Goal: Task Accomplishment & Management: Complete application form

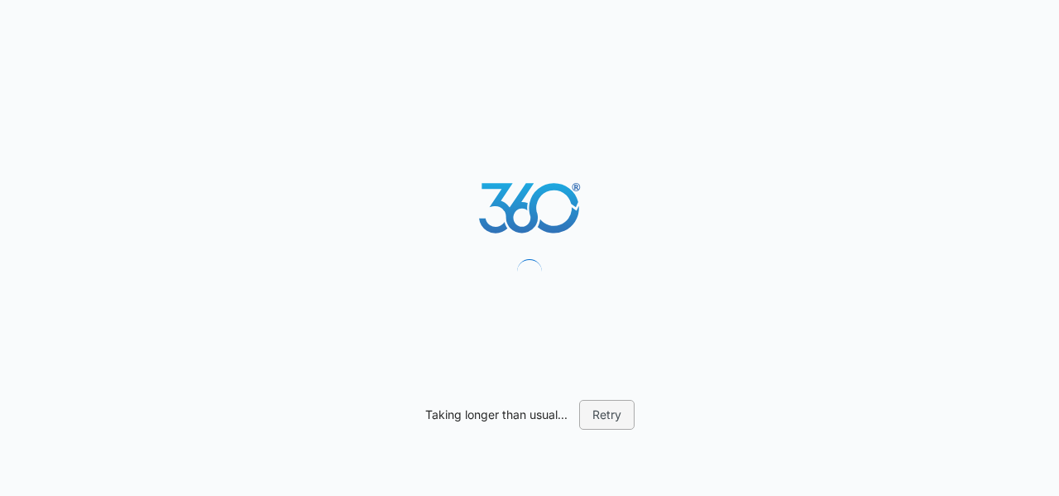
click at [540, 411] on button "Retry" at bounding box center [606, 415] width 55 height 30
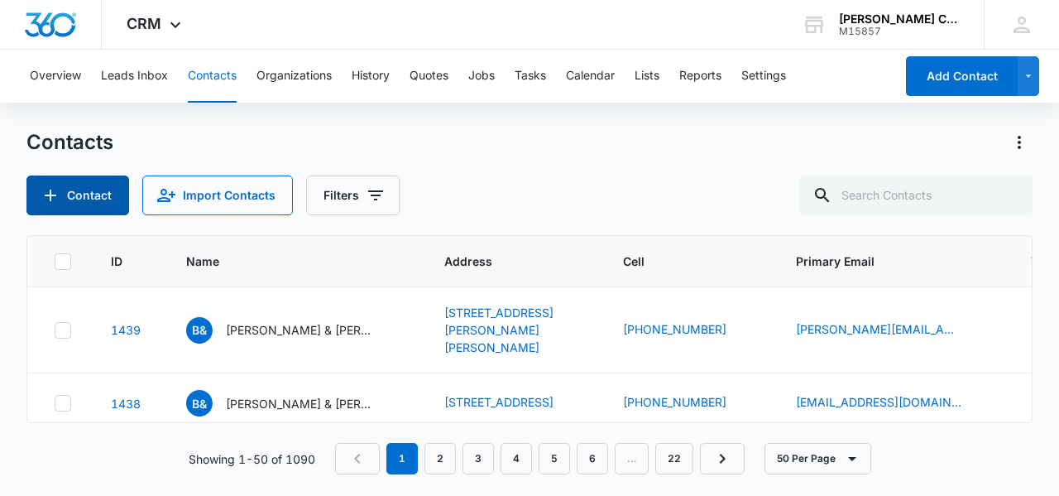
click at [67, 198] on button "Contact" at bounding box center [77, 195] width 103 height 40
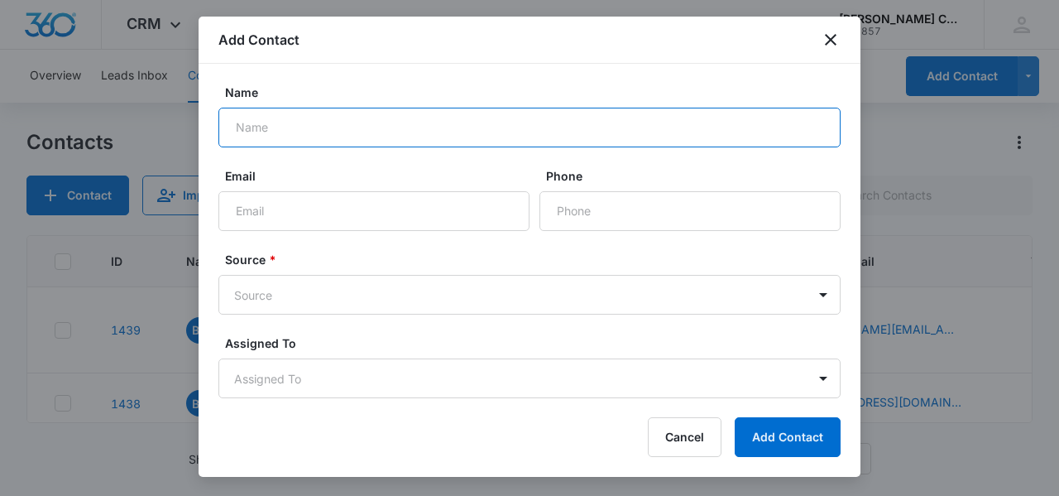
click at [278, 127] on input "Name" at bounding box center [530, 128] width 622 height 40
type input "[PERSON_NAME]"
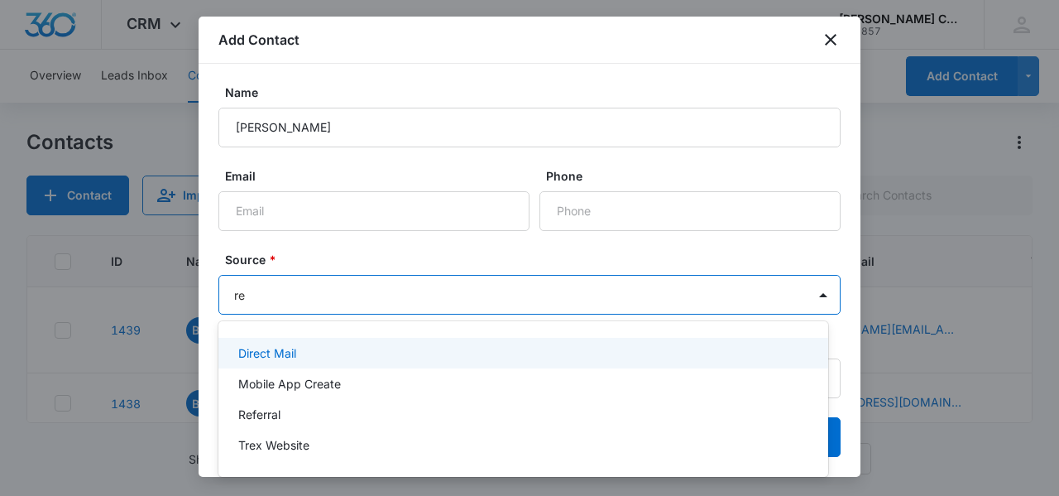
type input "ref"
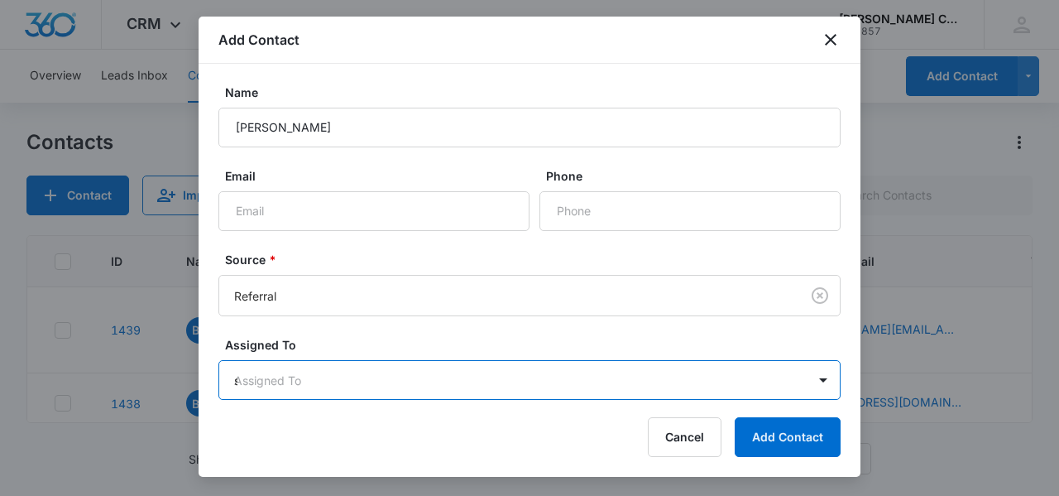
type input "sc"
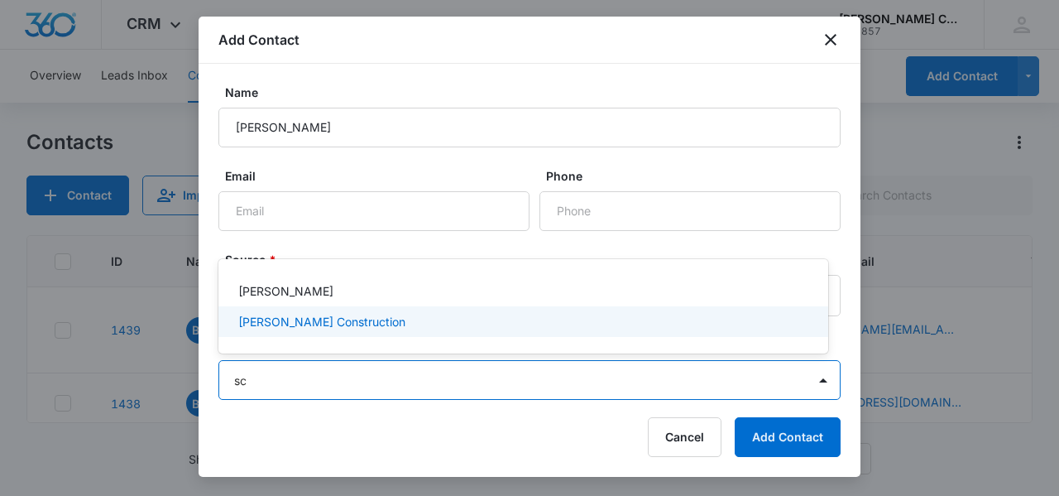
click at [284, 322] on p "[PERSON_NAME] Construction" at bounding box center [321, 321] width 167 height 17
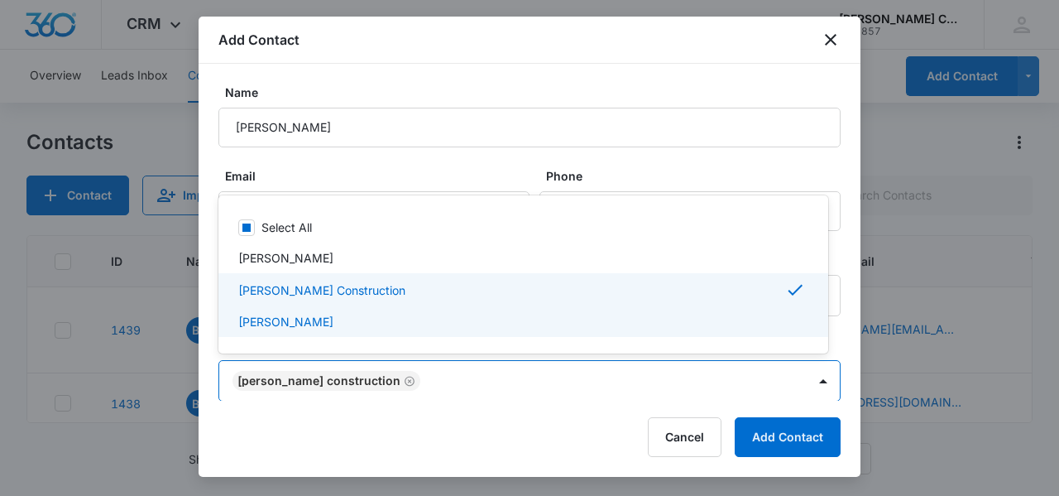
click at [210, 371] on div at bounding box center [529, 248] width 1059 height 496
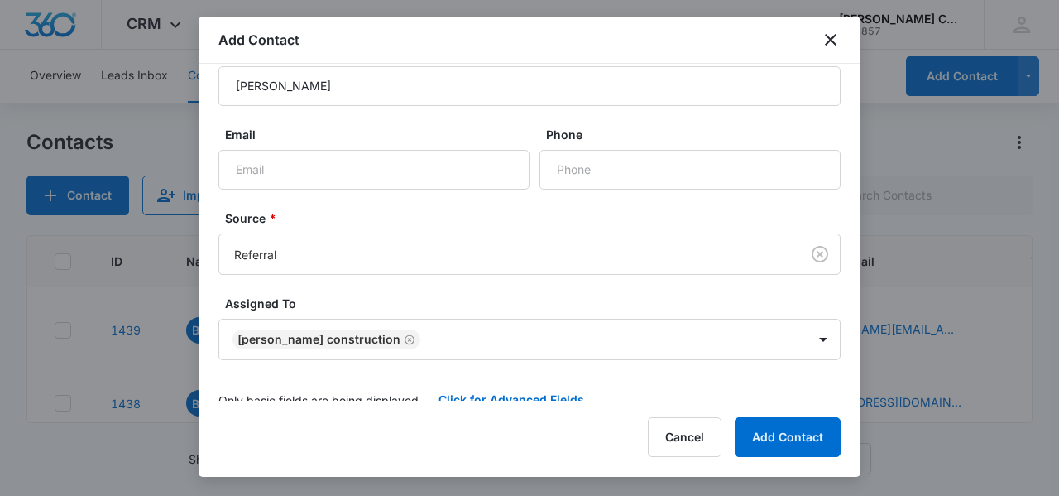
scroll to position [60, 0]
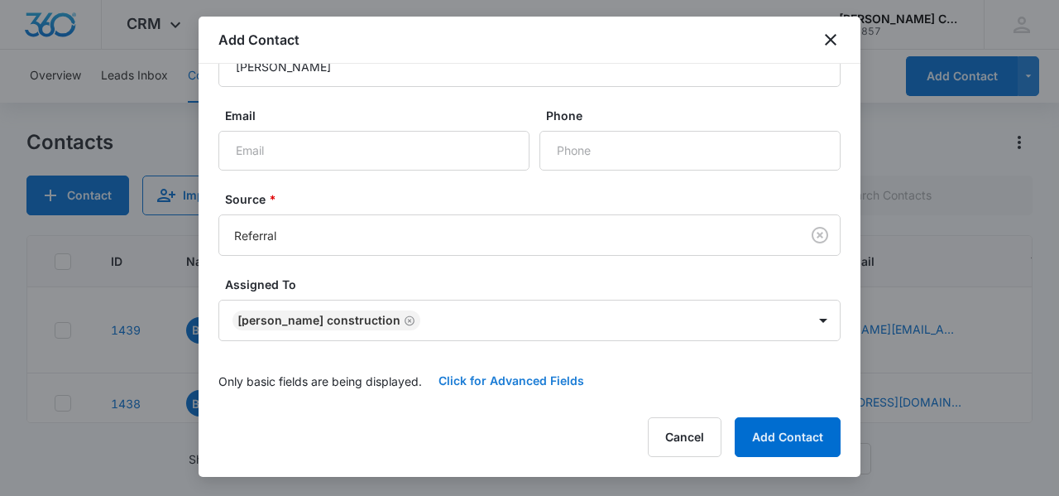
click at [526, 380] on button "Click for Advanced Fields" at bounding box center [511, 381] width 179 height 40
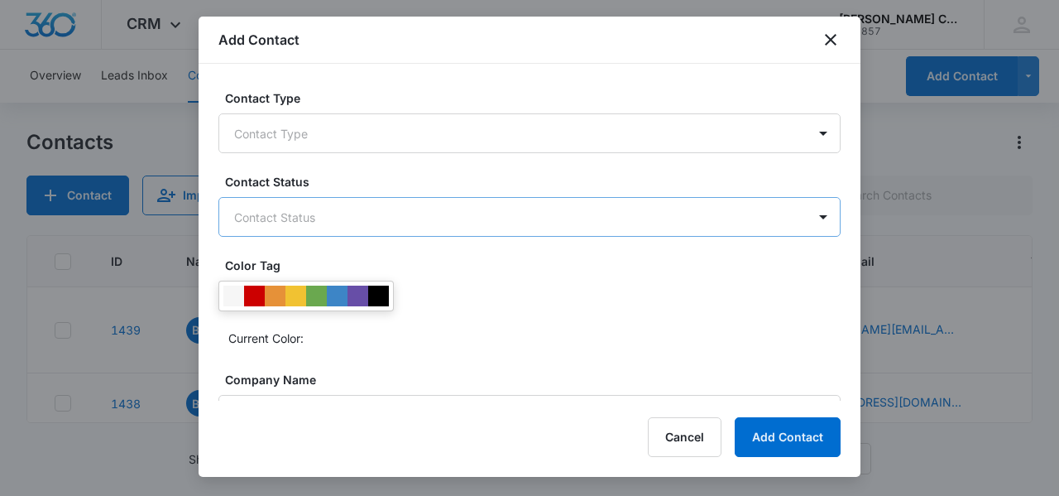
scroll to position [309, 0]
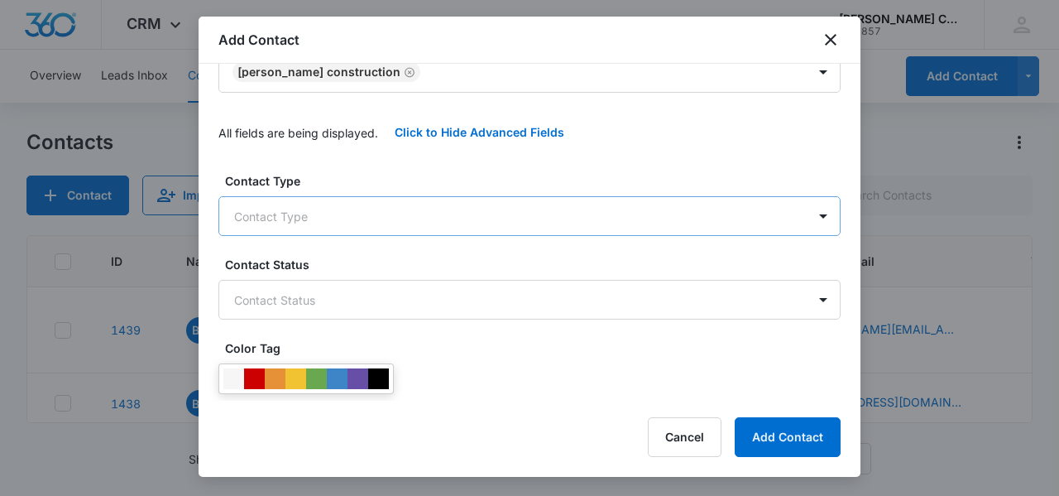
click at [331, 214] on body "CRM Apps Reputation Websites Forms CRM Email Social Shop Payments POS Content A…" at bounding box center [529, 248] width 1059 height 496
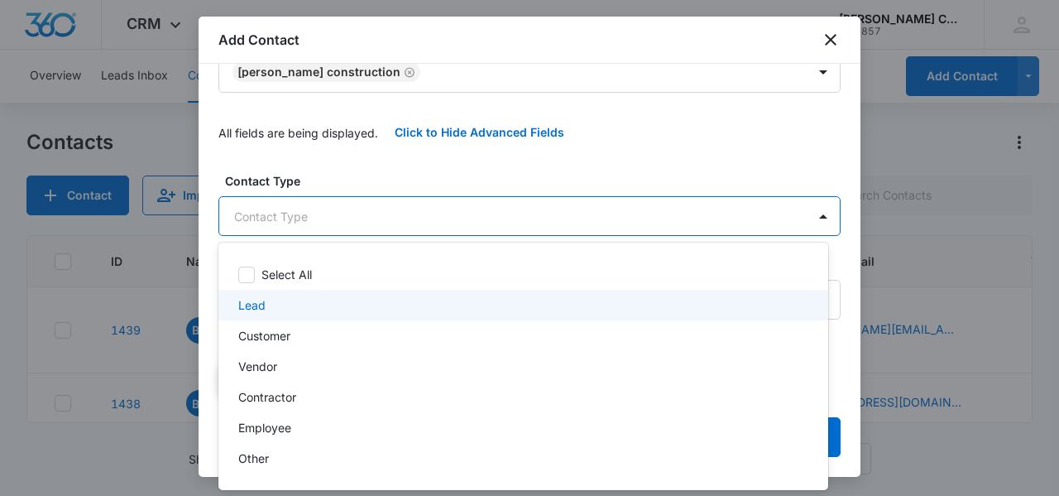
click at [255, 305] on p "Lead" at bounding box center [251, 304] width 27 height 17
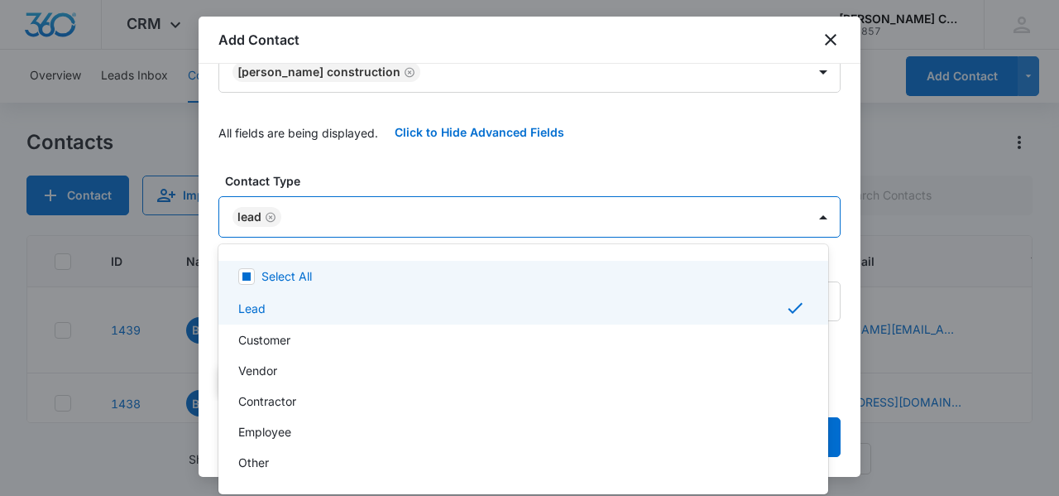
click at [212, 219] on div at bounding box center [529, 248] width 1059 height 496
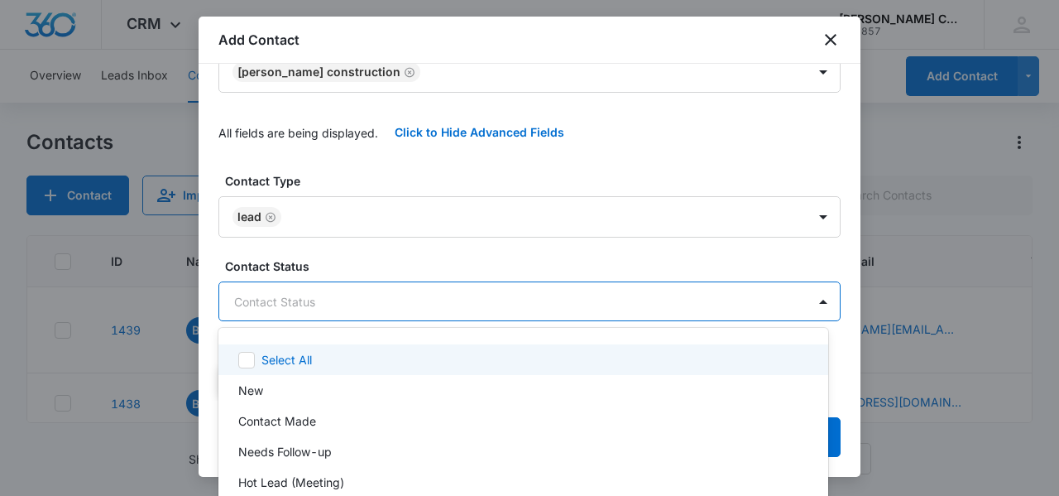
click at [258, 310] on body "CRM Apps Reputation Websites Forms CRM Email Social Shop Payments POS Content A…" at bounding box center [529, 248] width 1059 height 496
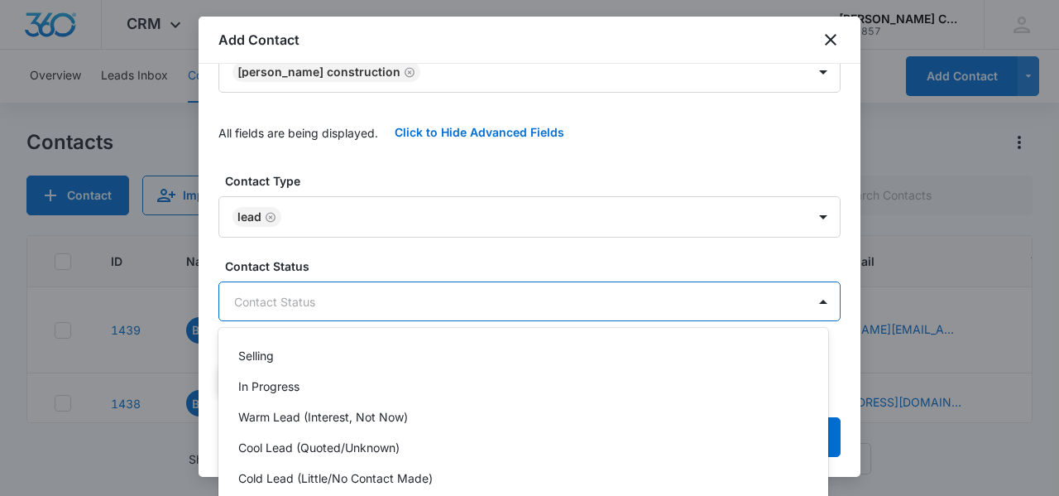
scroll to position [166, 0]
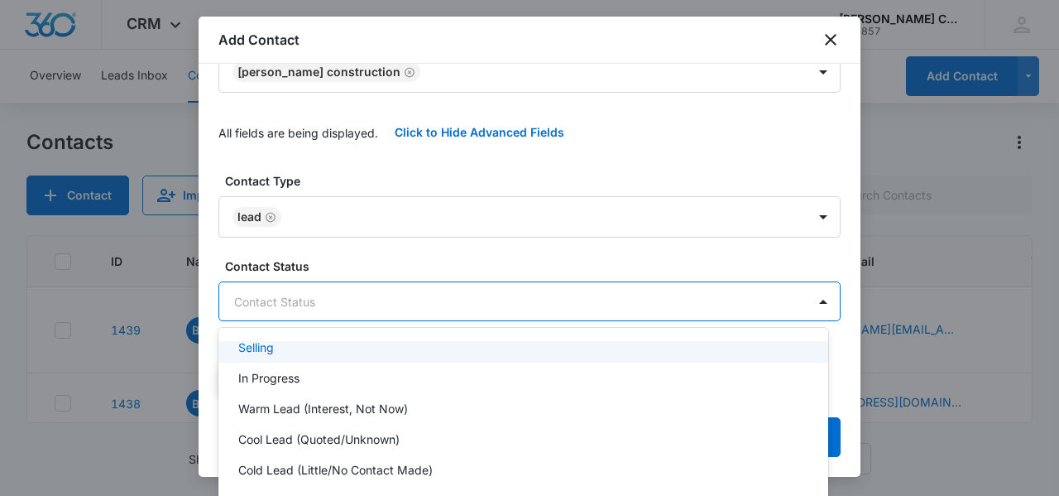
click at [257, 345] on p "Selling" at bounding box center [256, 347] width 36 height 17
click at [214, 290] on div at bounding box center [529, 248] width 1059 height 496
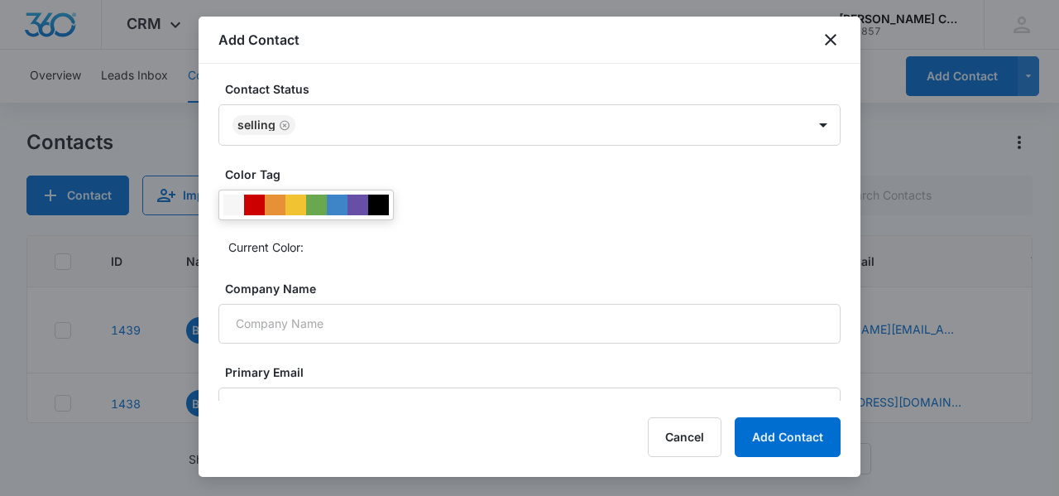
scroll to position [557, 0]
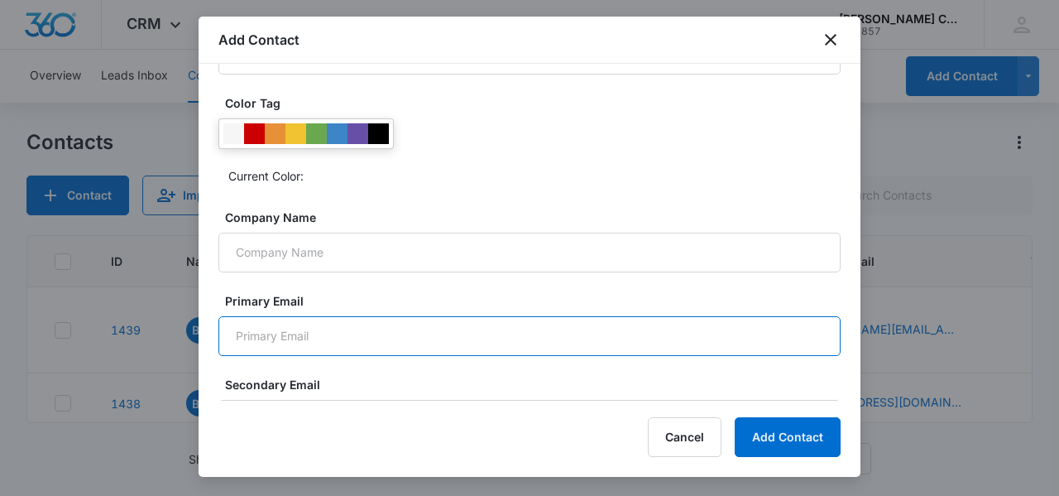
click at [277, 325] on input "Primary Email" at bounding box center [530, 336] width 622 height 40
type input "[EMAIL_ADDRESS][DOMAIN_NAME]"
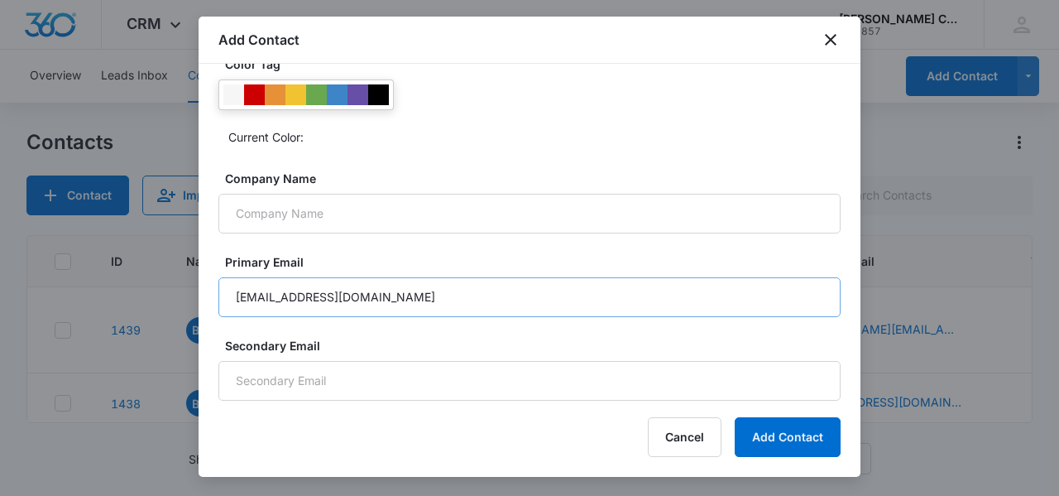
scroll to position [829, 0]
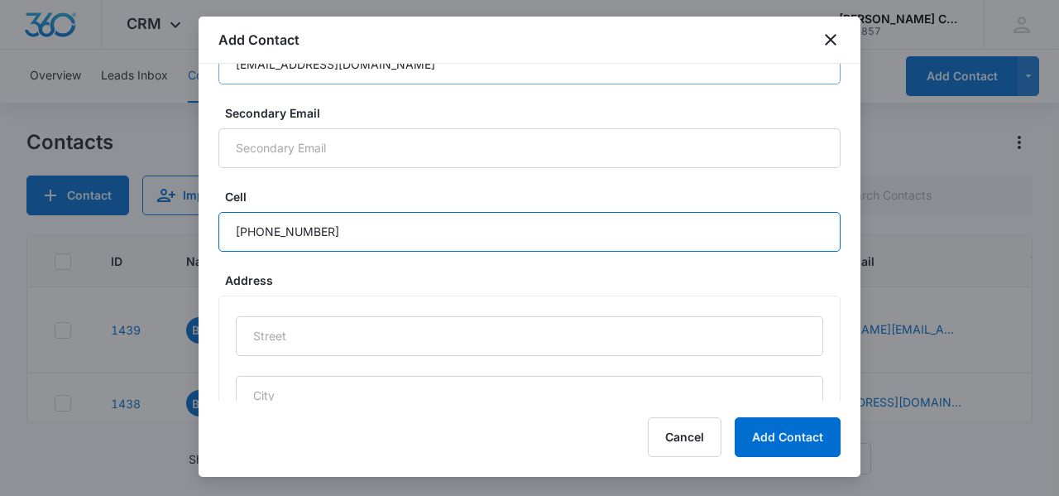
type input "[PHONE_NUMBER]"
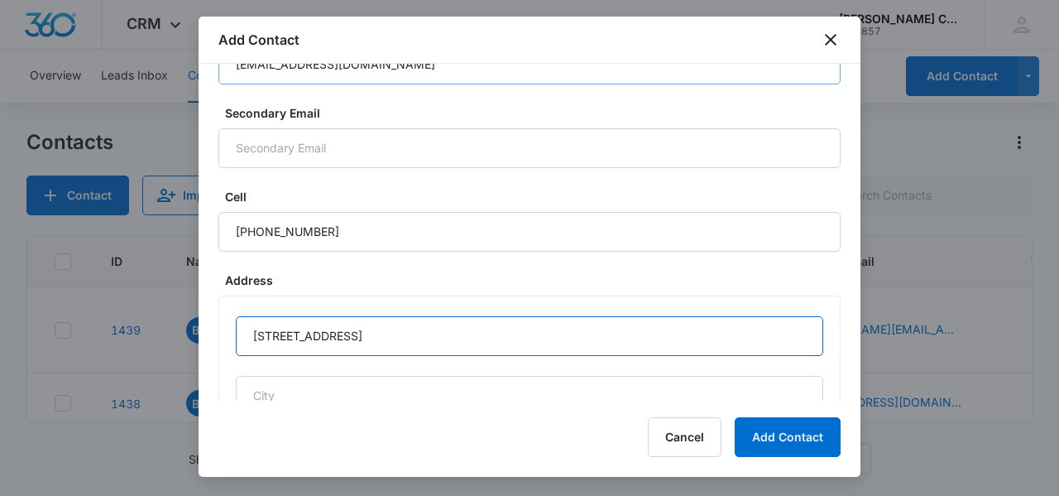
type input "[STREET_ADDRESS]"
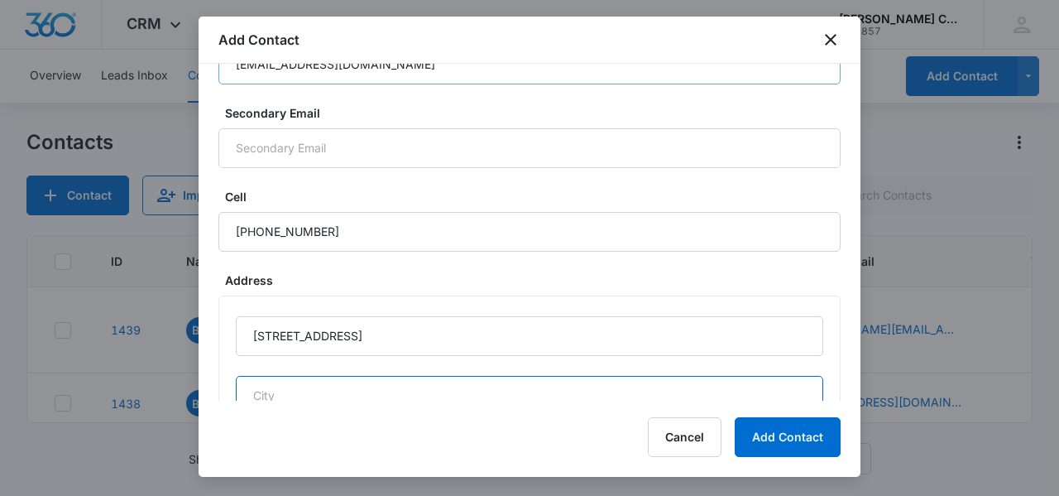
scroll to position [843, 0]
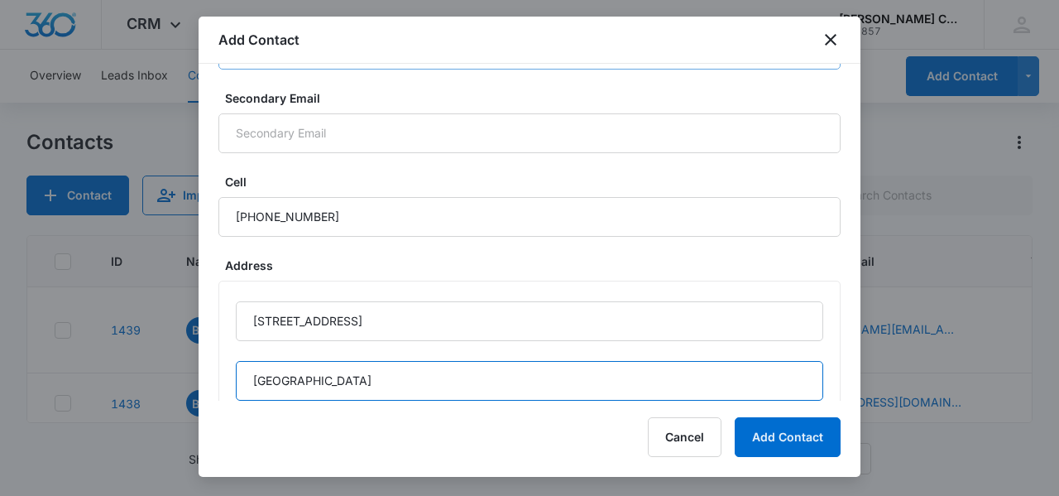
type input "[GEOGRAPHIC_DATA]"
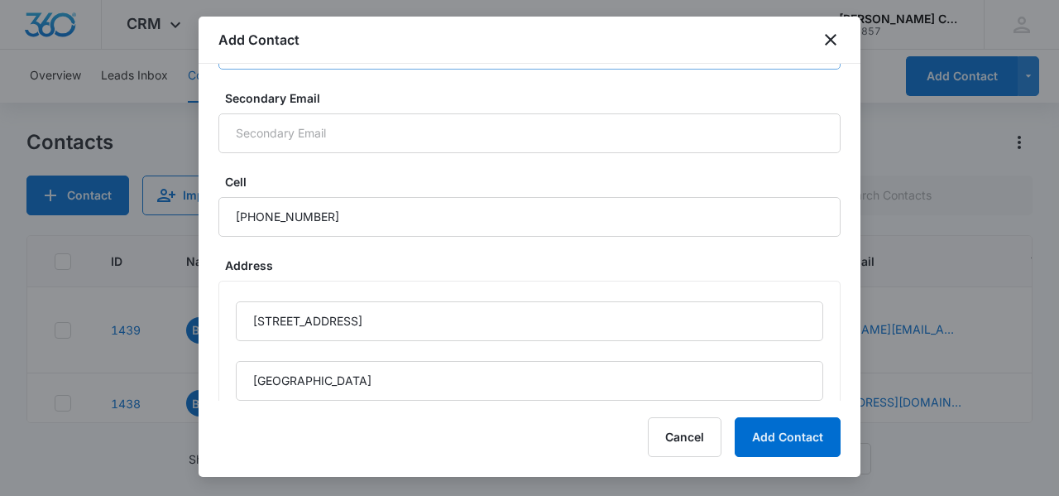
scroll to position [1052, 0]
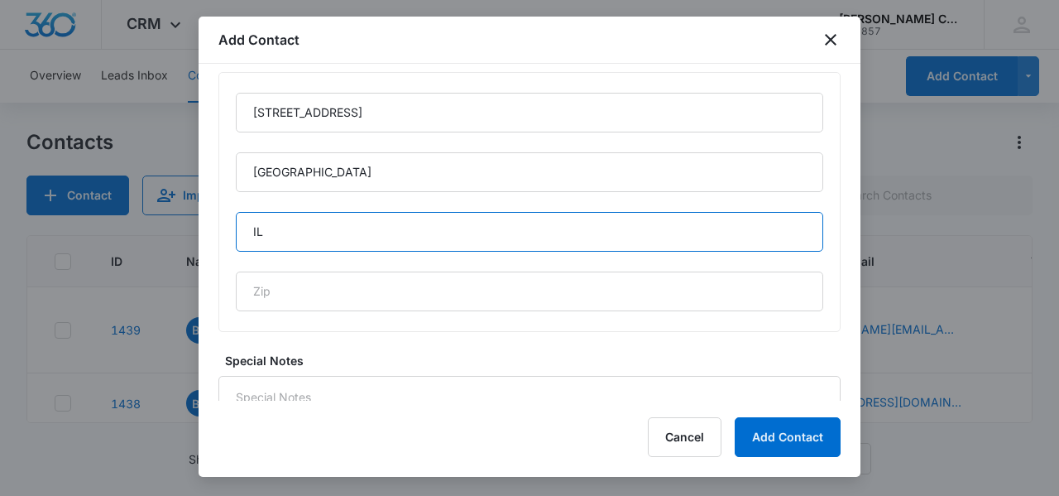
type input "IL"
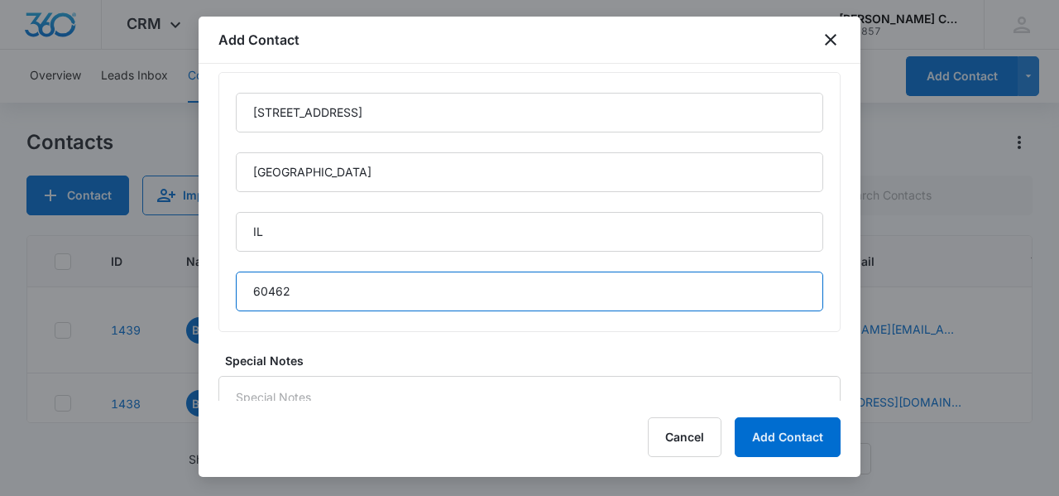
type input "60462"
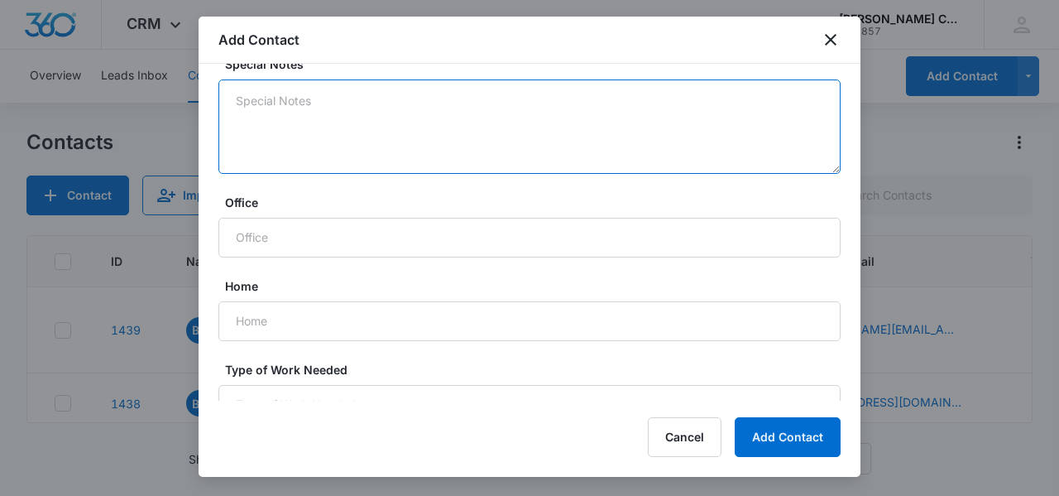
scroll to position [1386, 0]
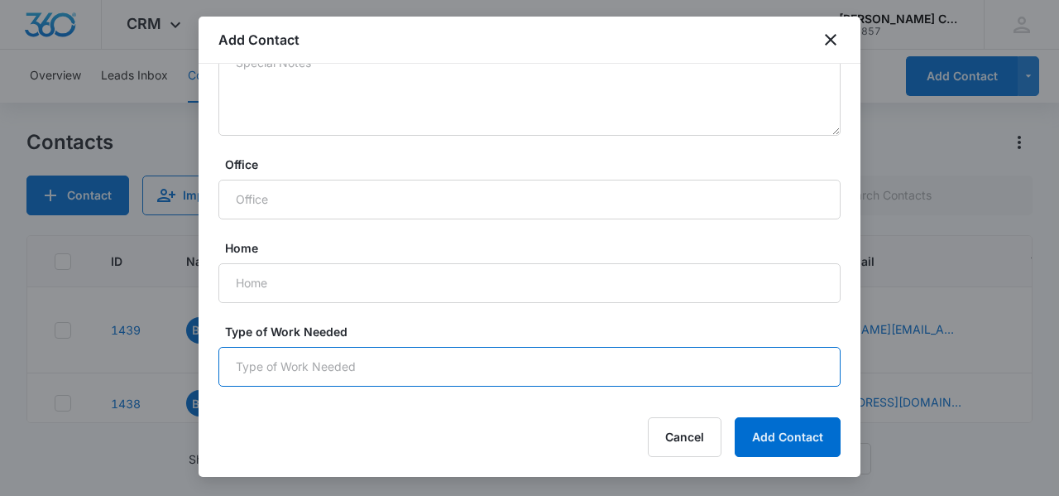
click at [276, 367] on input "Type of Work Needed" at bounding box center [530, 367] width 622 height 40
type input "Deck"
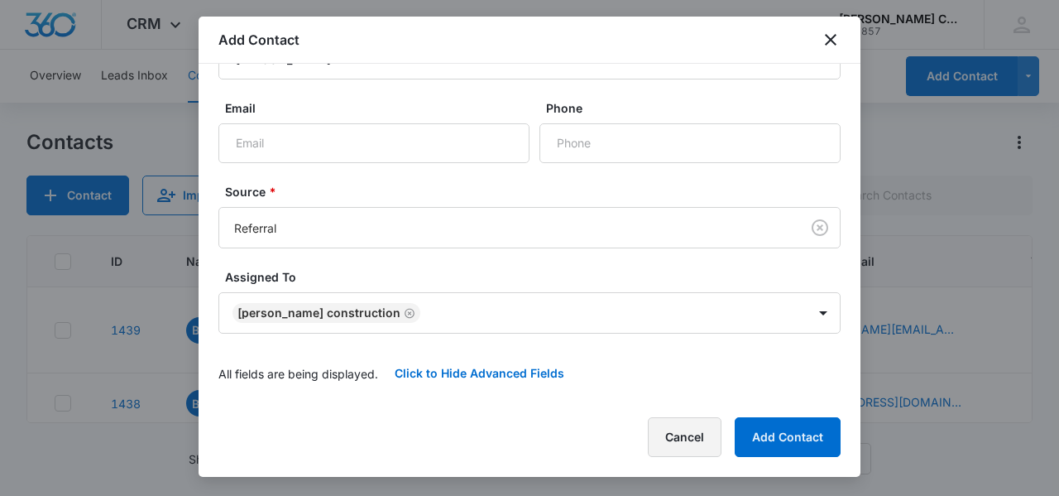
scroll to position [0, 0]
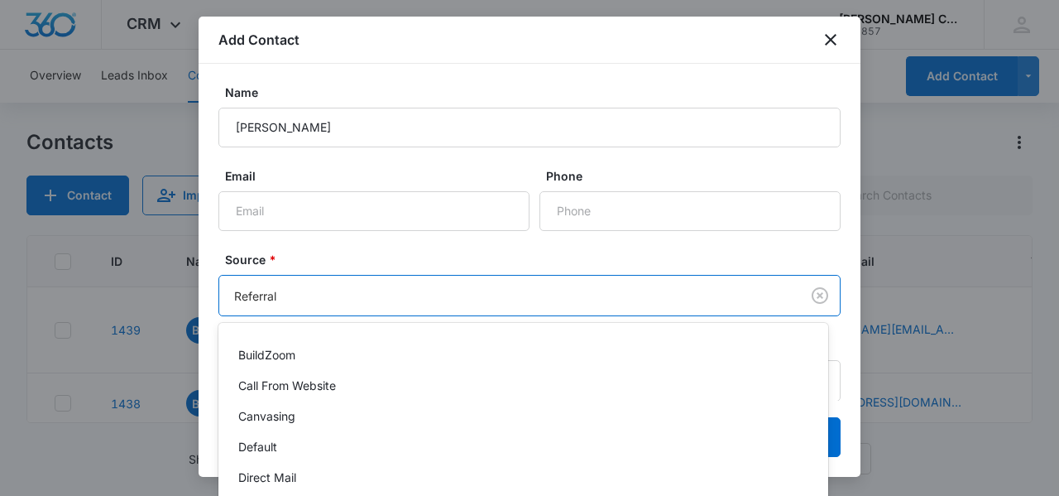
click at [291, 291] on body "CRM Apps Reputation Websites Forms CRM Email Social Shop Payments POS Content A…" at bounding box center [529, 248] width 1059 height 496
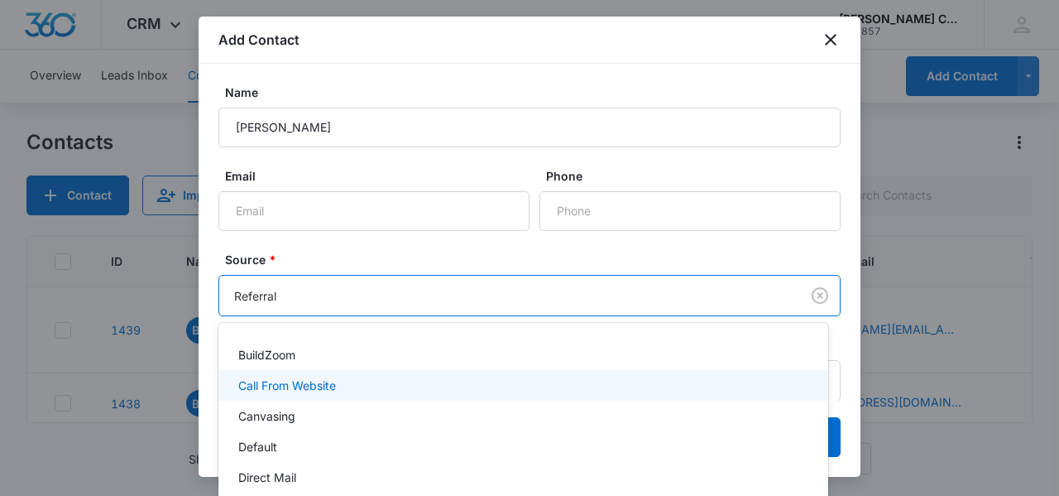
click at [291, 381] on p "Call From Website" at bounding box center [287, 385] width 98 height 17
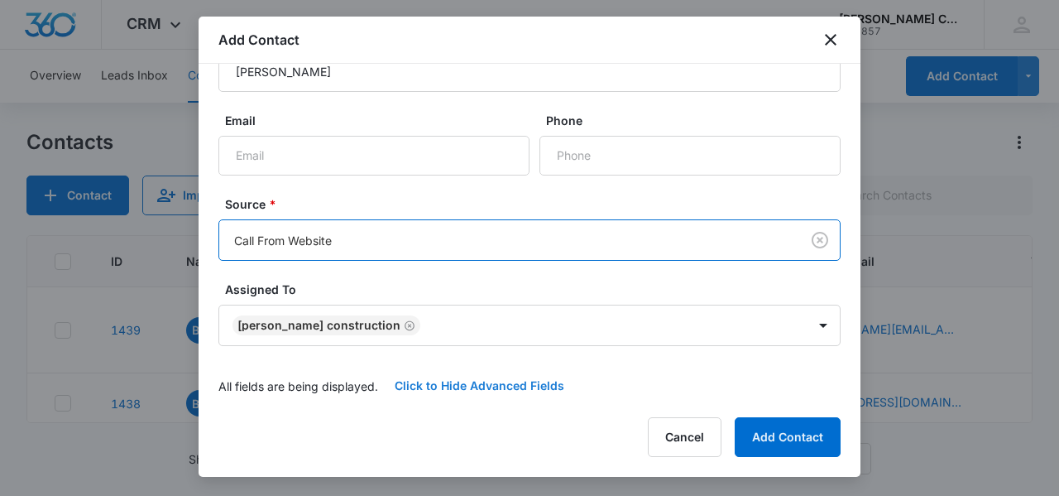
scroll to position [83, 0]
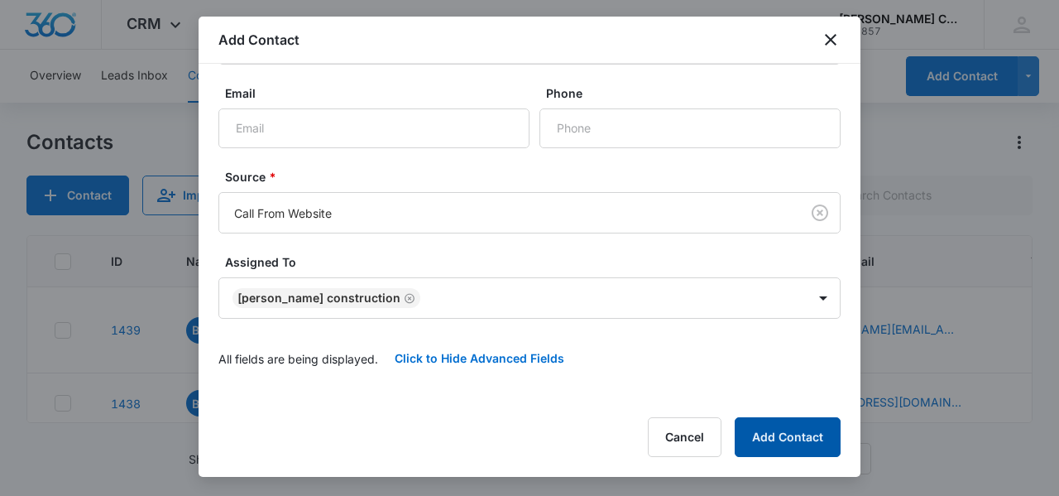
click at [747, 433] on button "Add Contact" at bounding box center [788, 437] width 106 height 40
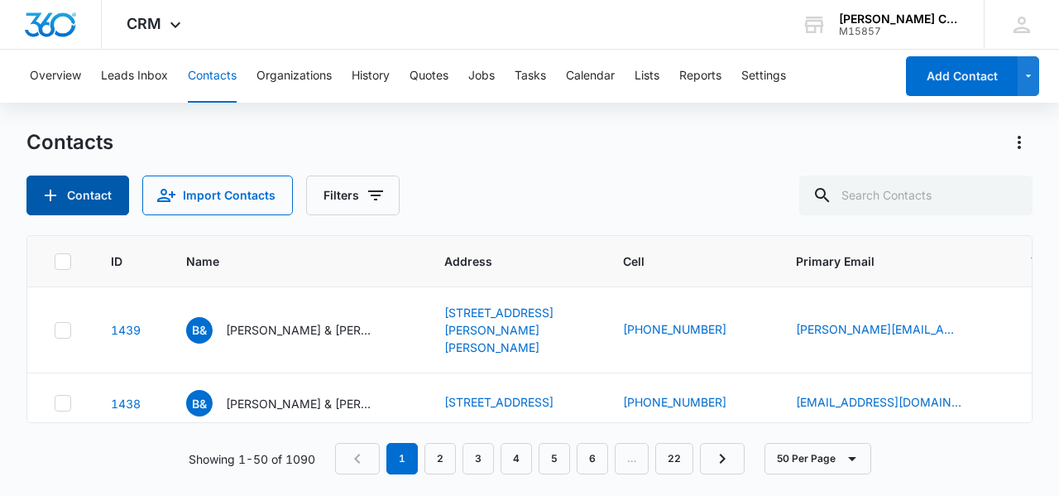
click at [94, 196] on button "Contact" at bounding box center [77, 195] width 103 height 40
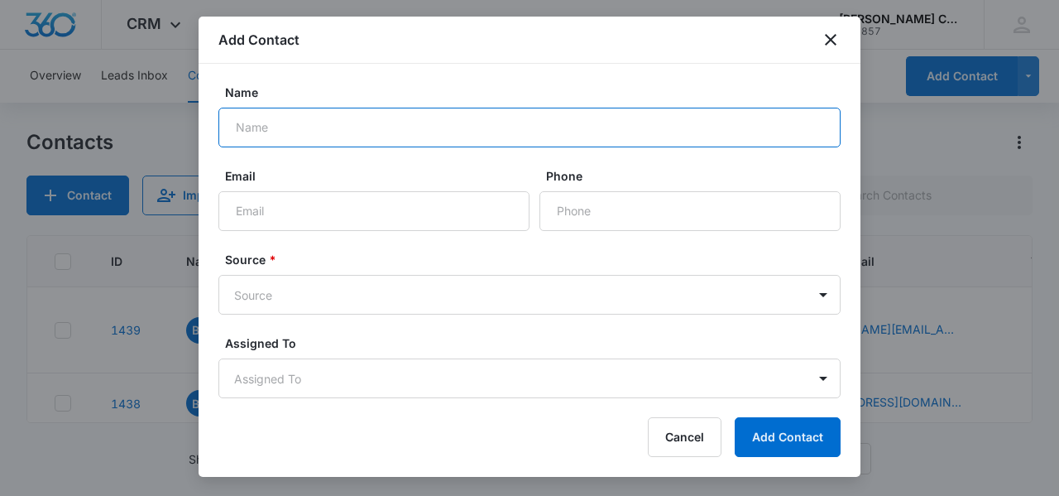
click at [356, 136] on input "Name" at bounding box center [530, 128] width 622 height 40
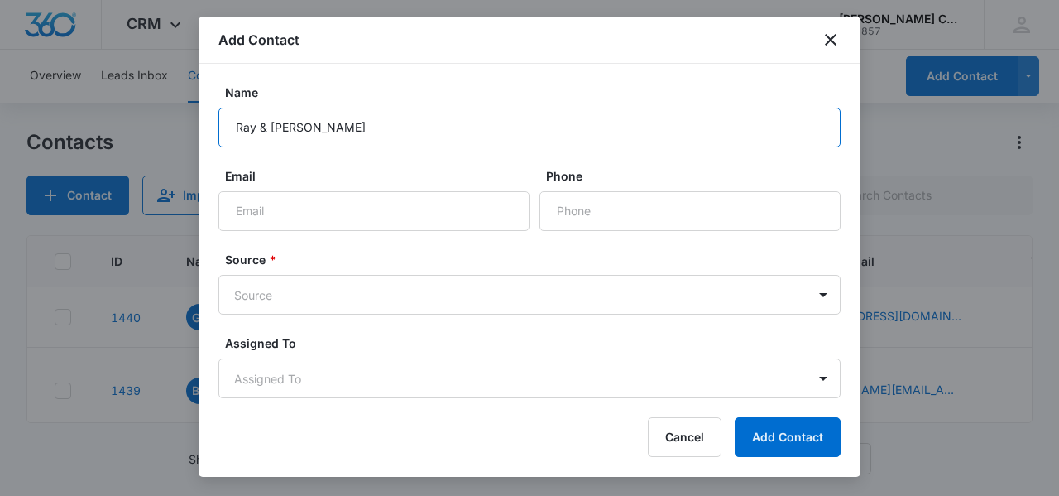
type input "Ray & [PERSON_NAME]"
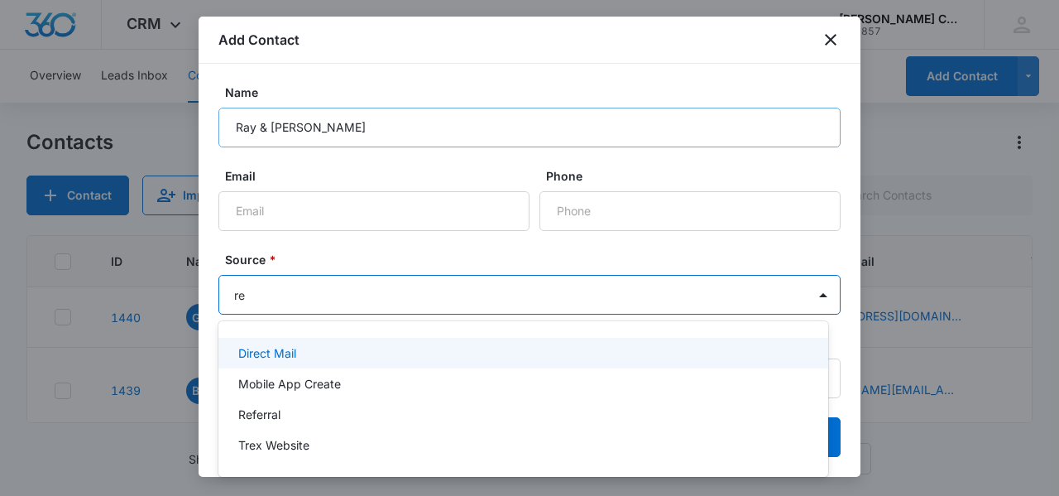
type input "ref"
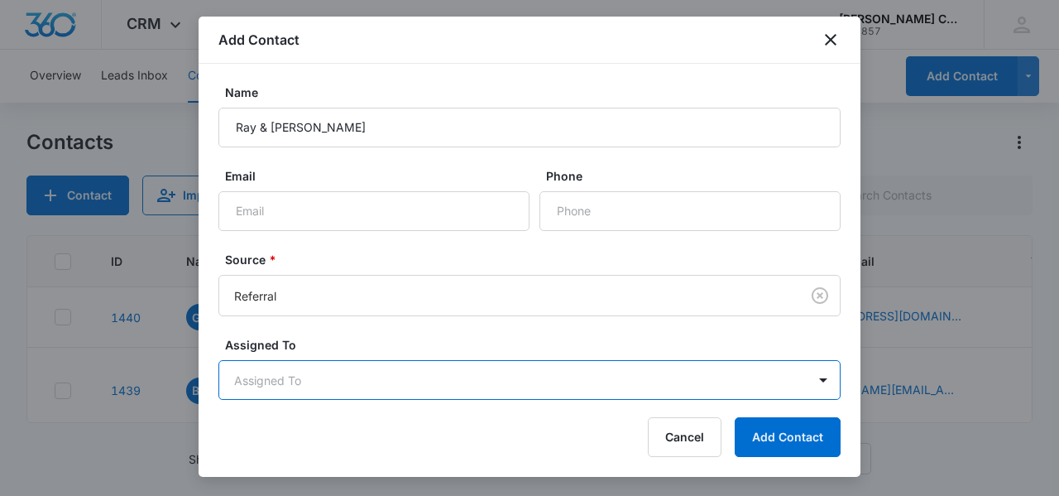
click at [287, 381] on body "CRM Apps Reputation Websites Forms CRM Email Social Shop Payments POS Content A…" at bounding box center [529, 248] width 1059 height 496
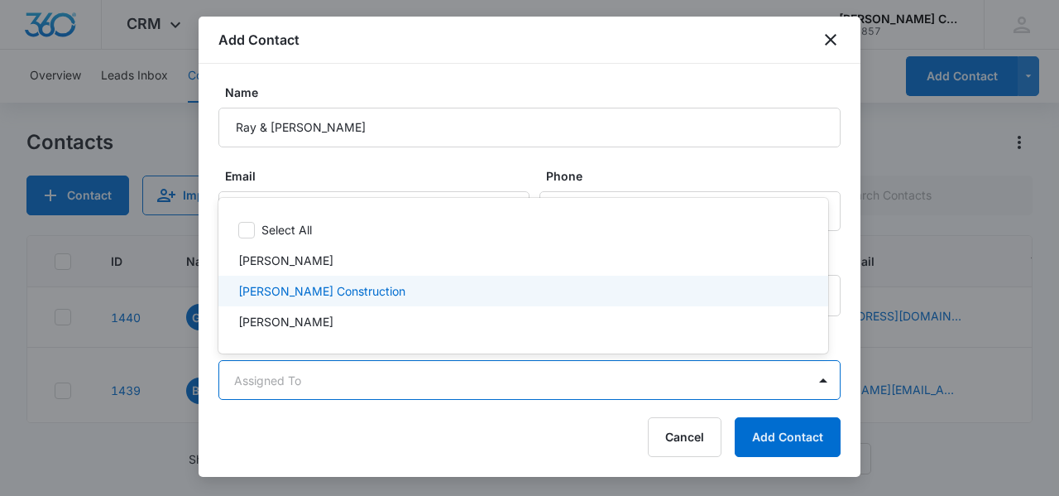
click at [307, 298] on p "[PERSON_NAME] Construction" at bounding box center [321, 290] width 167 height 17
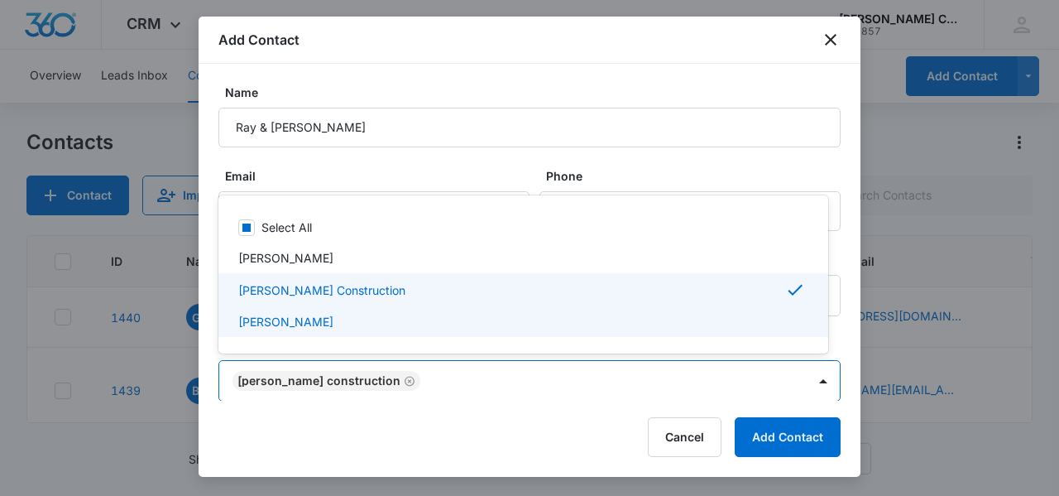
click at [209, 334] on div at bounding box center [529, 248] width 1059 height 496
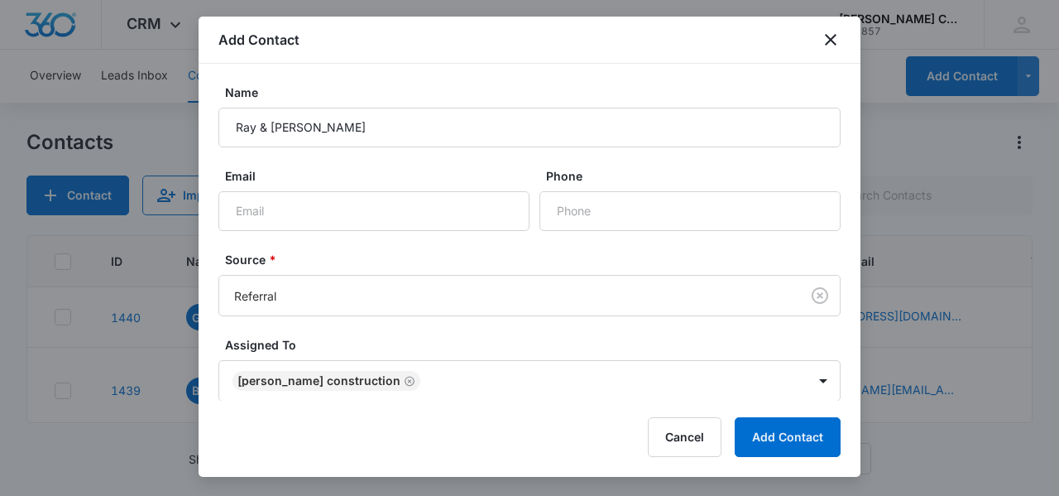
scroll to position [60, 0]
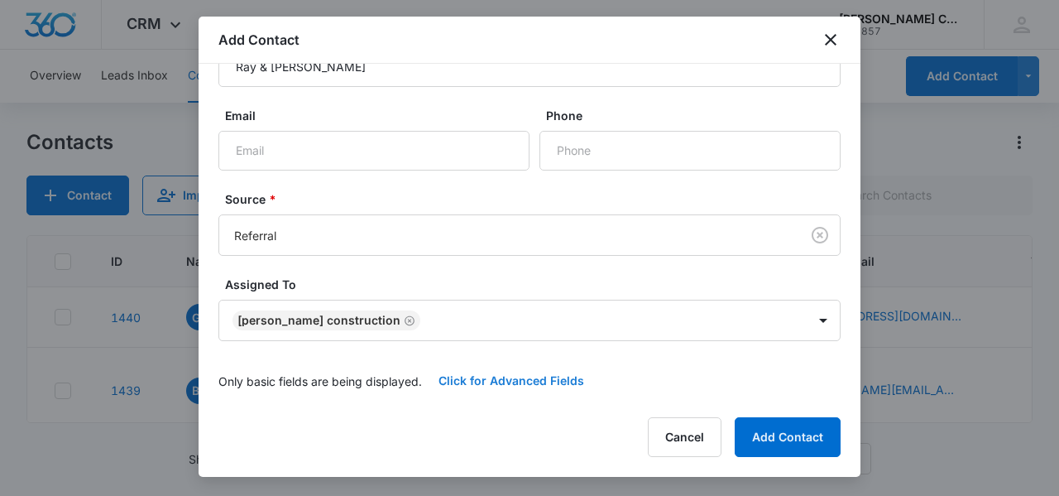
click at [473, 373] on button "Click for Advanced Fields" at bounding box center [511, 381] width 179 height 40
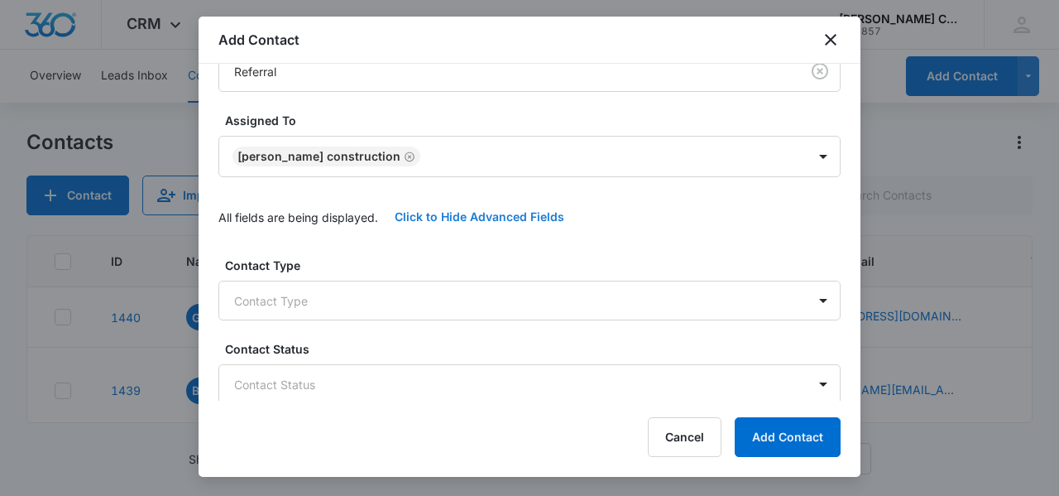
scroll to position [226, 0]
click at [281, 293] on body "CRM Apps Reputation Websites Forms CRM Email Social Shop Payments POS Content A…" at bounding box center [529, 248] width 1059 height 496
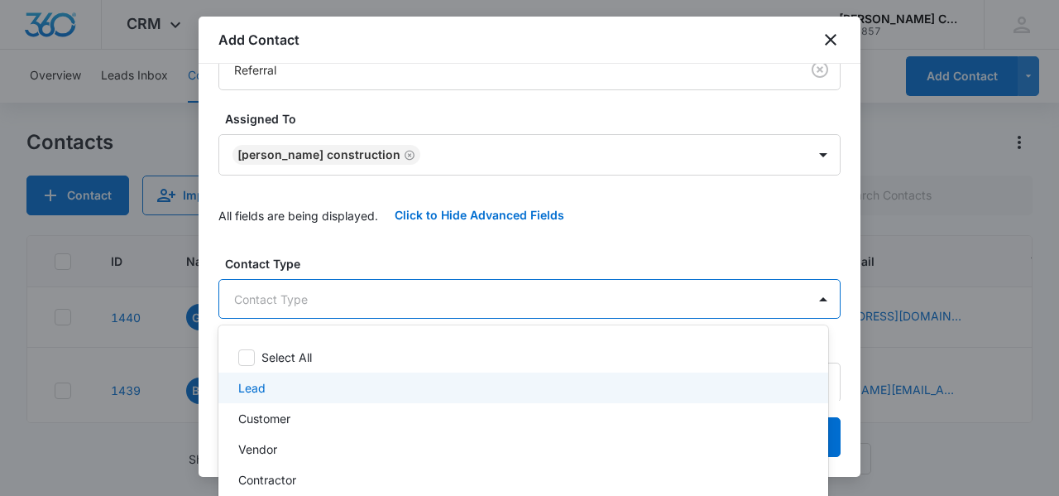
click at [257, 388] on p "Lead" at bounding box center [251, 387] width 27 height 17
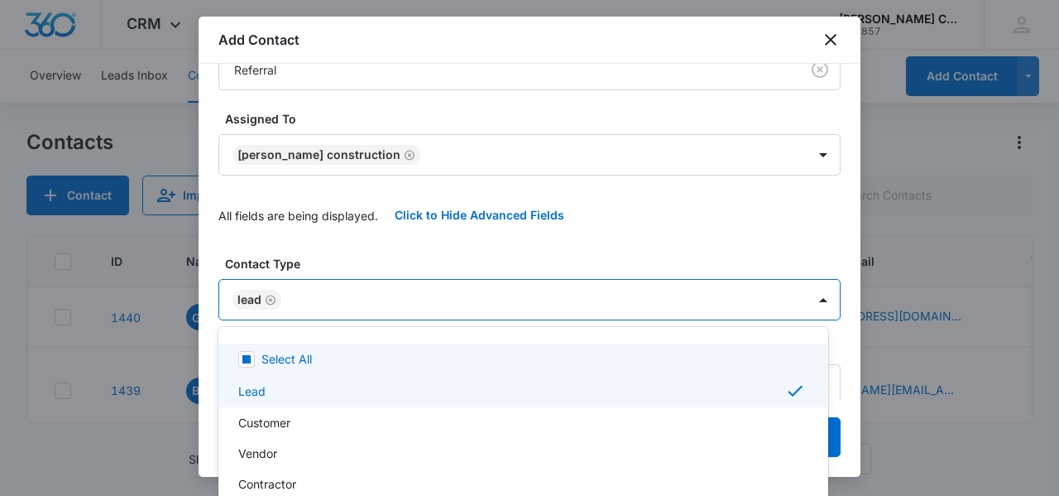
click at [370, 255] on div at bounding box center [529, 248] width 1059 height 496
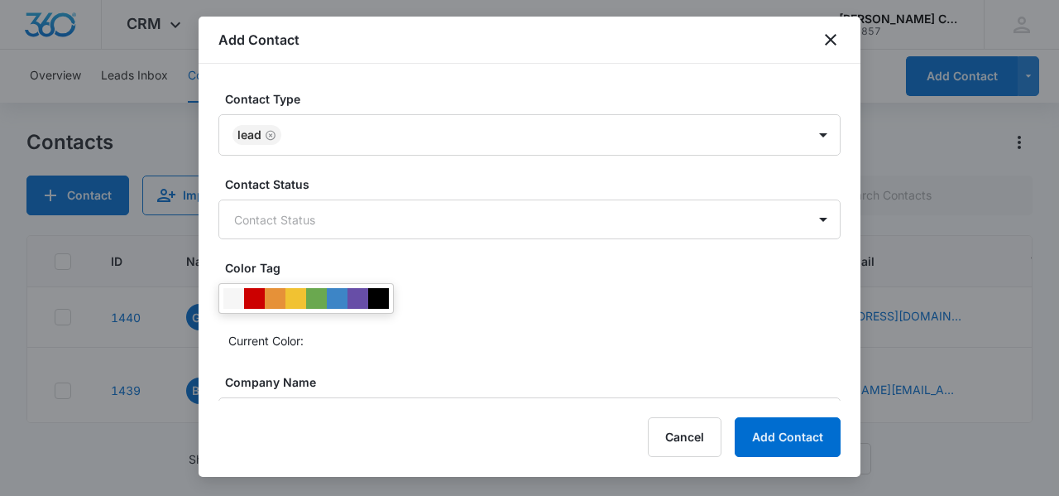
scroll to position [391, 0]
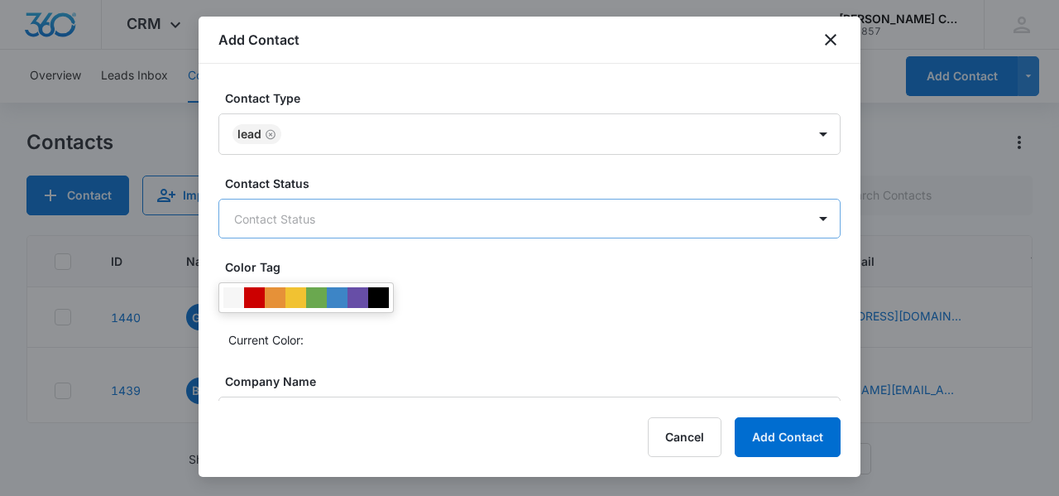
click at [298, 216] on body "CRM Apps Reputation Websites Forms CRM Email Social Shop Payments POS Content A…" at bounding box center [529, 248] width 1059 height 496
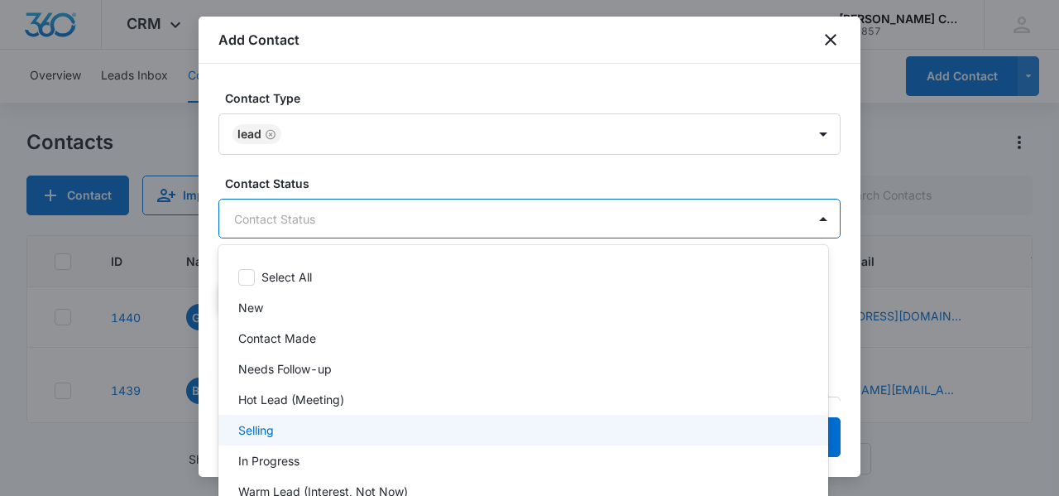
click at [253, 432] on p "Selling" at bounding box center [256, 429] width 36 height 17
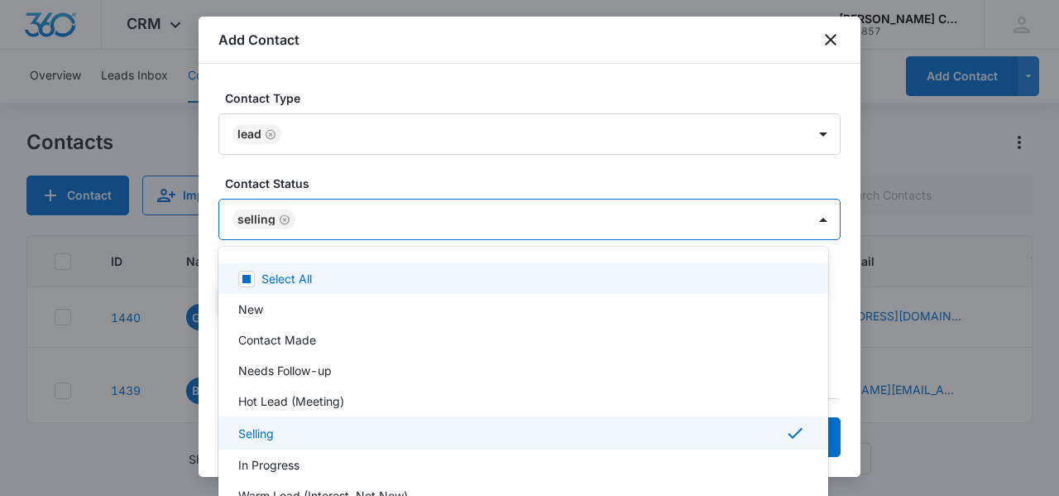
click at [210, 228] on div at bounding box center [529, 248] width 1059 height 496
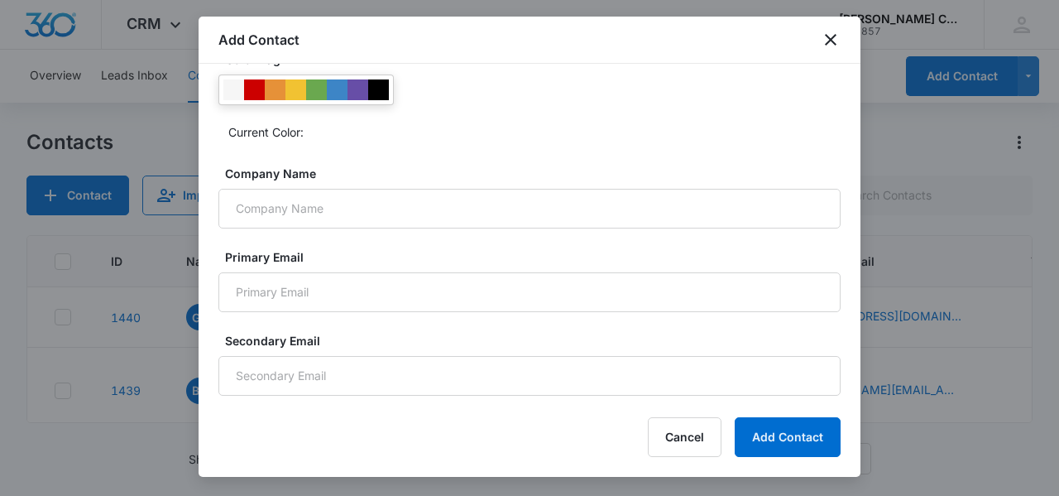
scroll to position [640, 0]
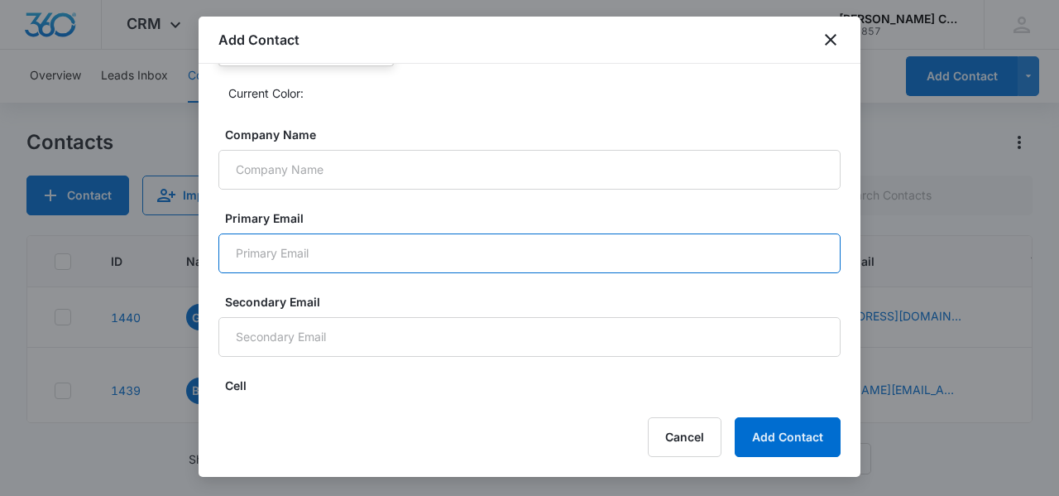
click at [323, 244] on input "Primary Email" at bounding box center [530, 253] width 622 height 40
type input "c"
type input "e"
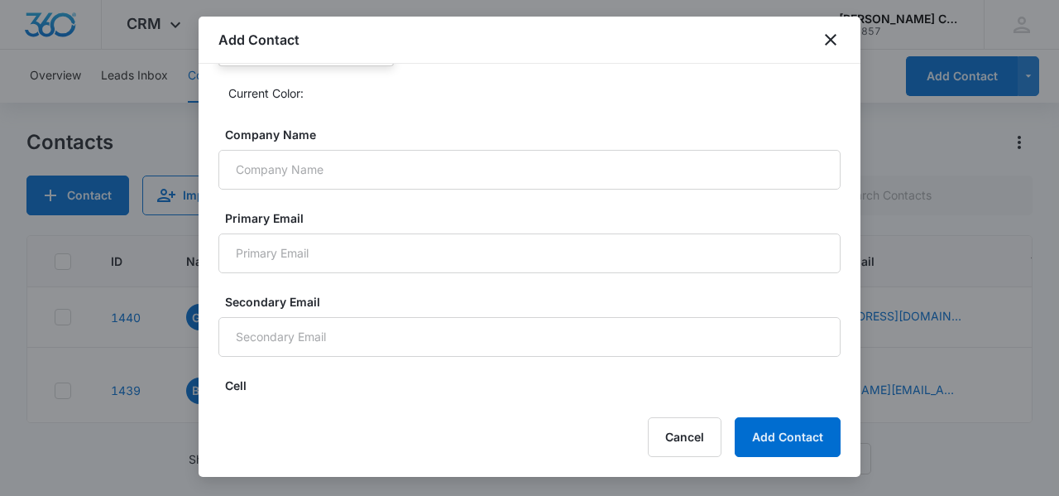
scroll to position [829, 0]
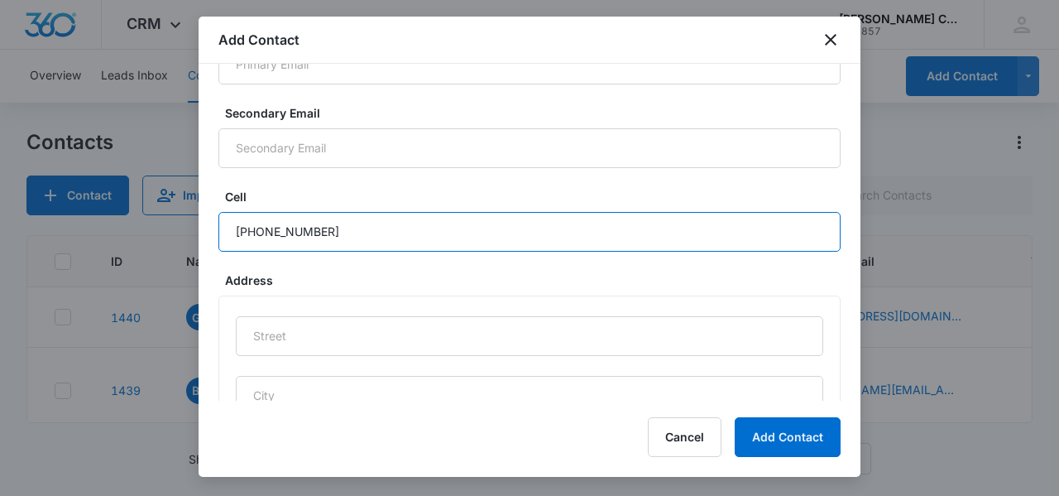
type input "[PHONE_NUMBER]"
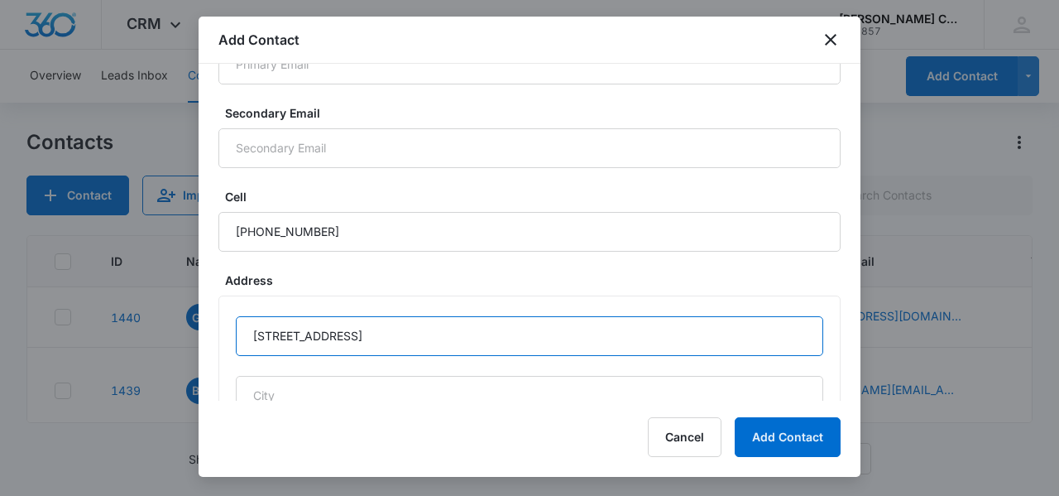
type input "[STREET_ADDRESS]"
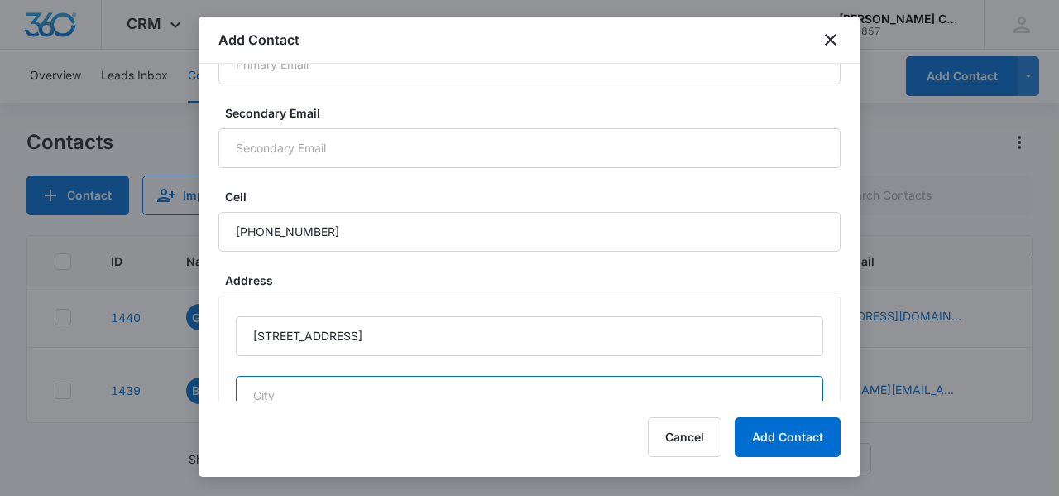
scroll to position [843, 0]
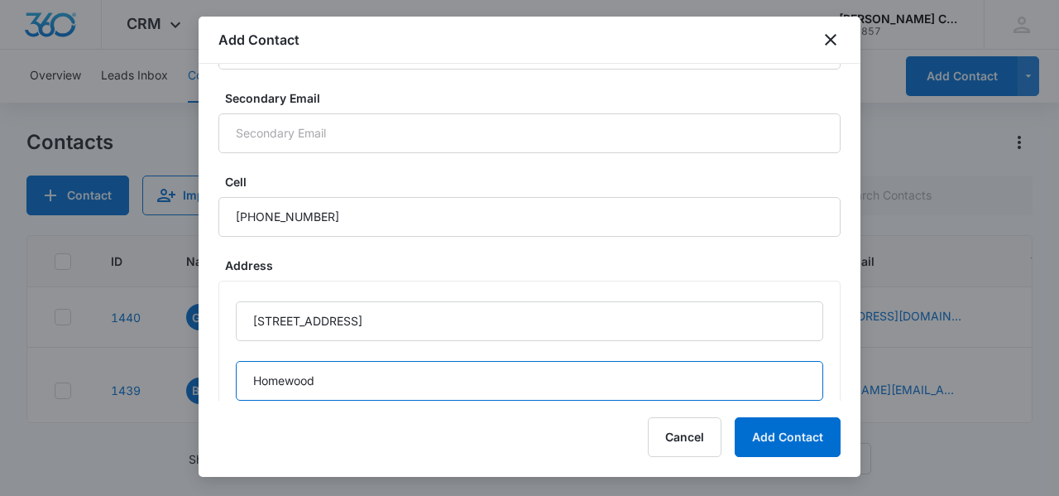
type input "Homewood"
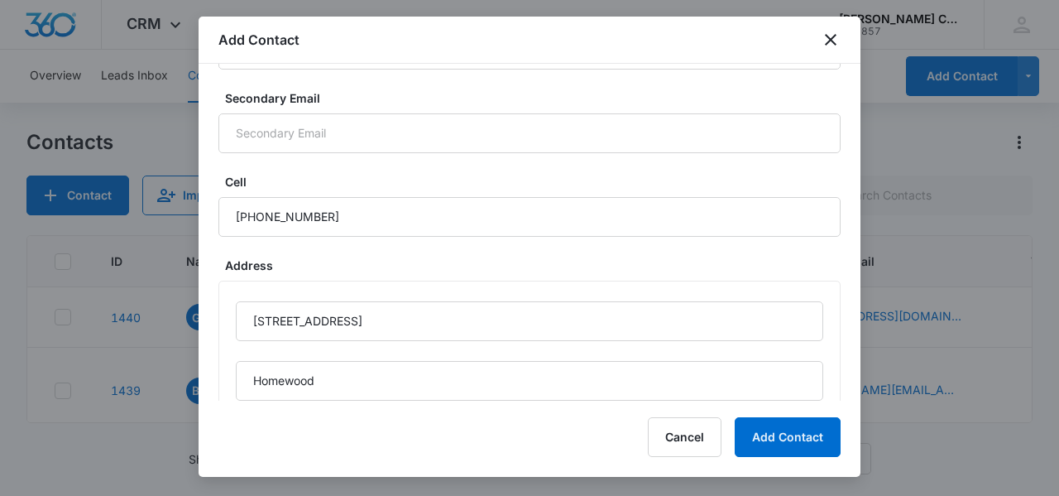
scroll to position [1052, 0]
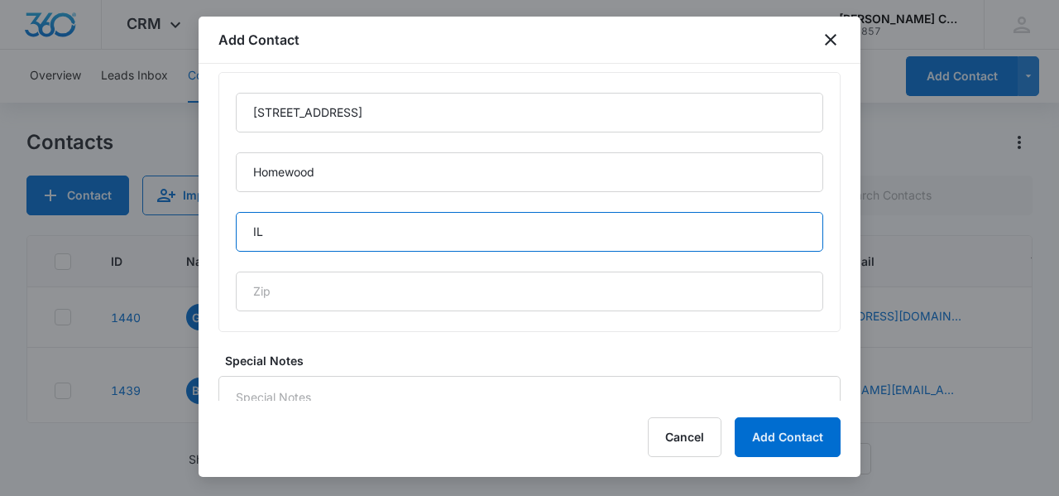
type input "IL"
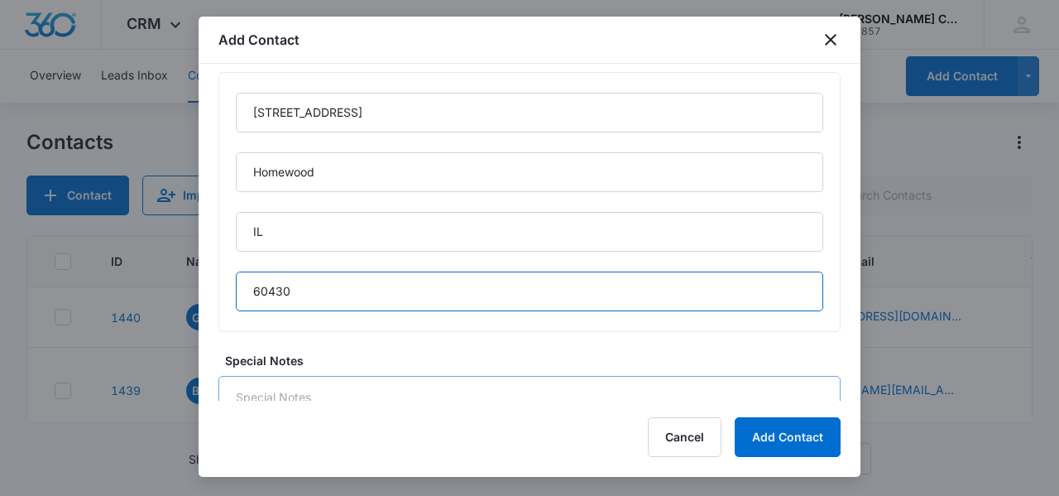
type input "60430"
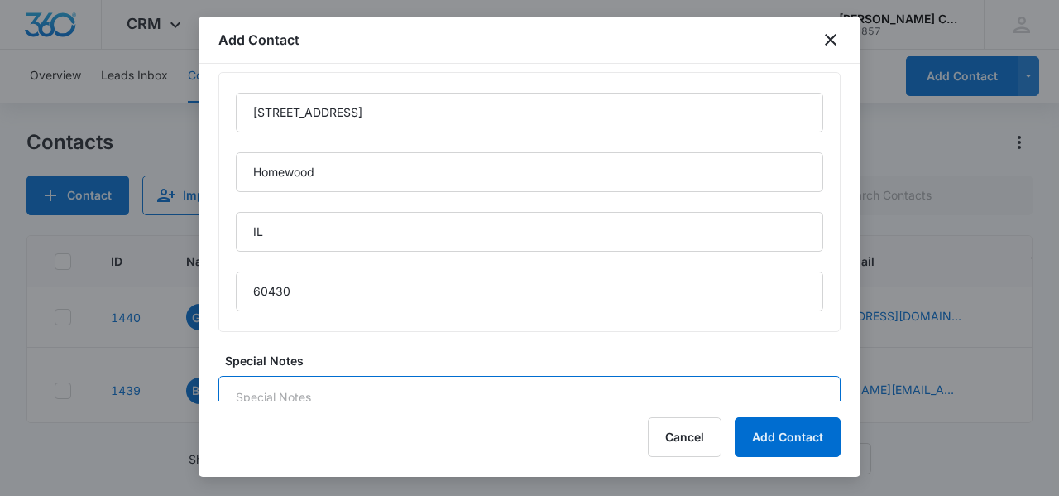
click at [236, 387] on textarea "Special Notes" at bounding box center [530, 423] width 622 height 94
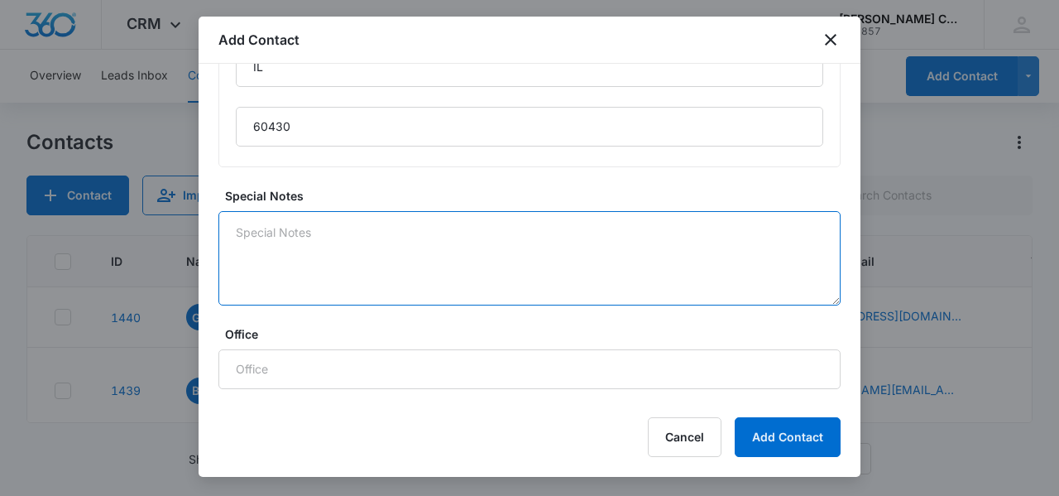
scroll to position [1218, 0]
type textarea "Referred by [PERSON_NAME] - her parents."
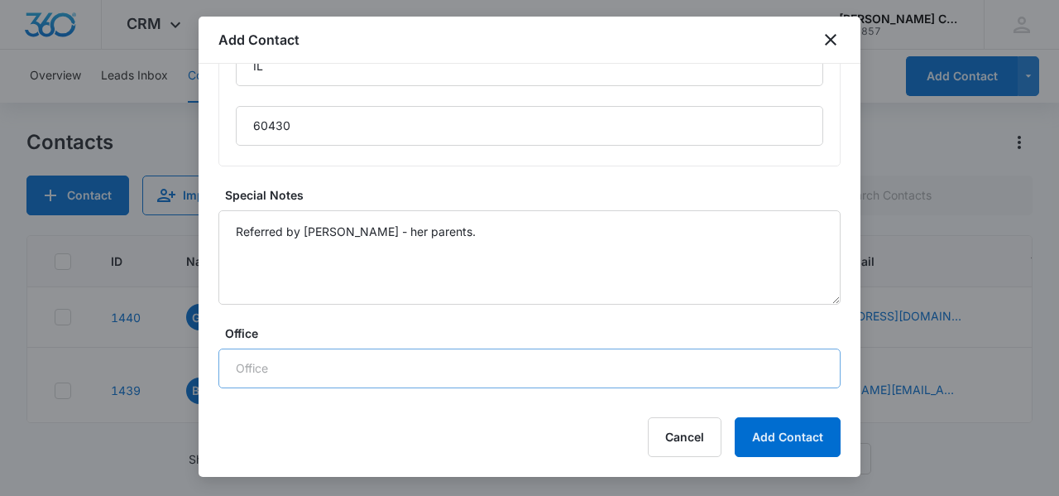
scroll to position [1392, 0]
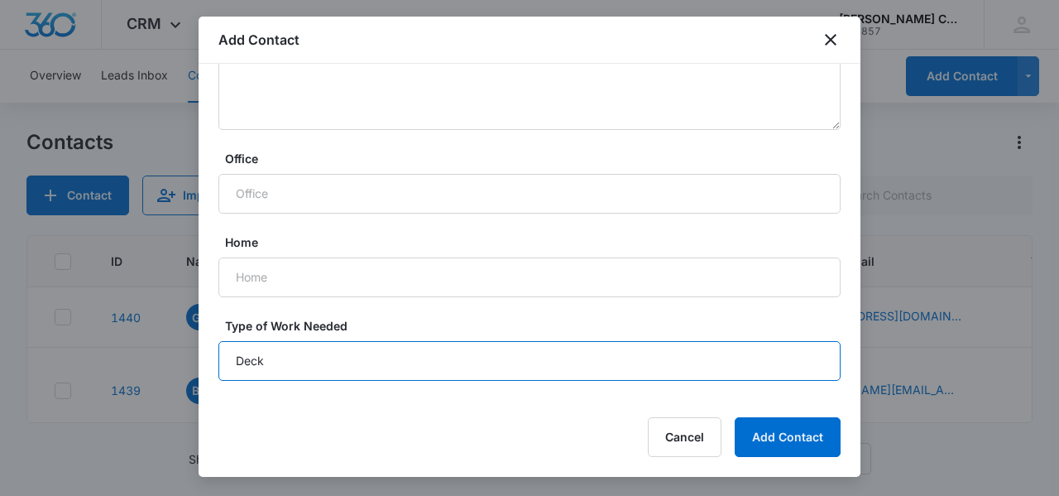
type input "Deck"
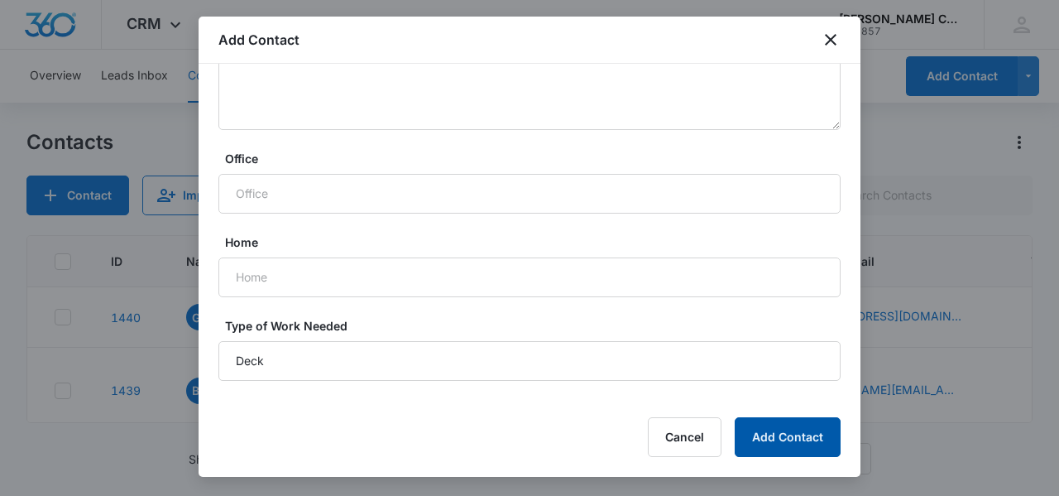
click at [775, 431] on button "Add Contact" at bounding box center [788, 437] width 106 height 40
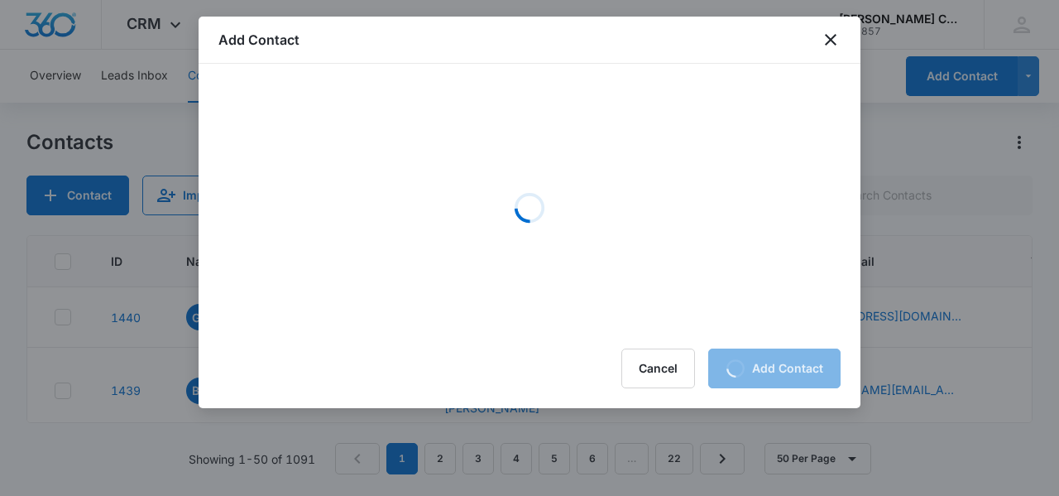
scroll to position [0, 0]
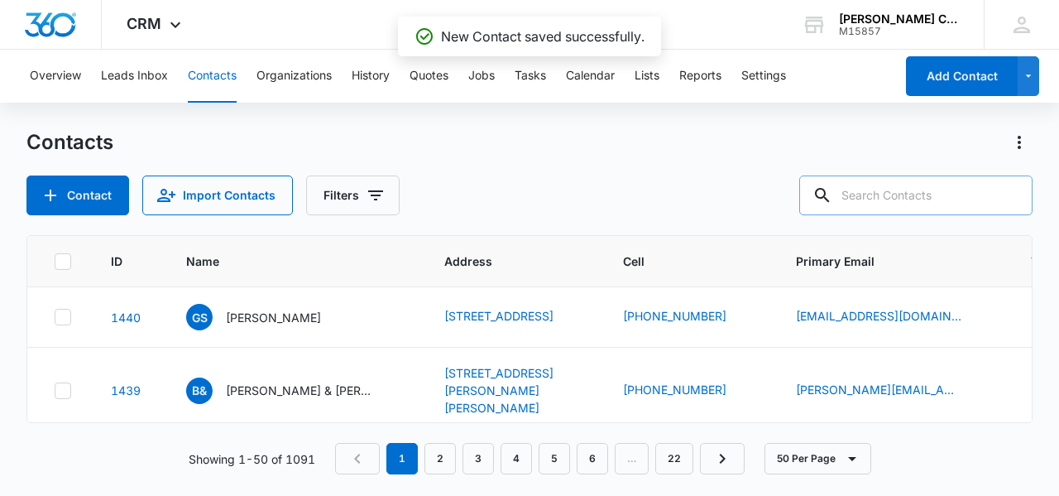
click at [863, 188] on input "text" at bounding box center [916, 195] width 233 height 40
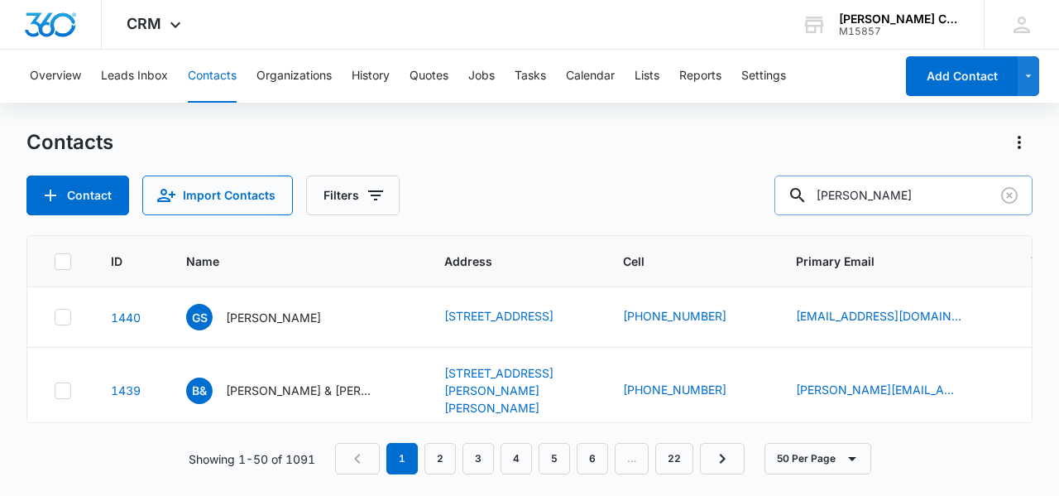
type input "[PERSON_NAME]"
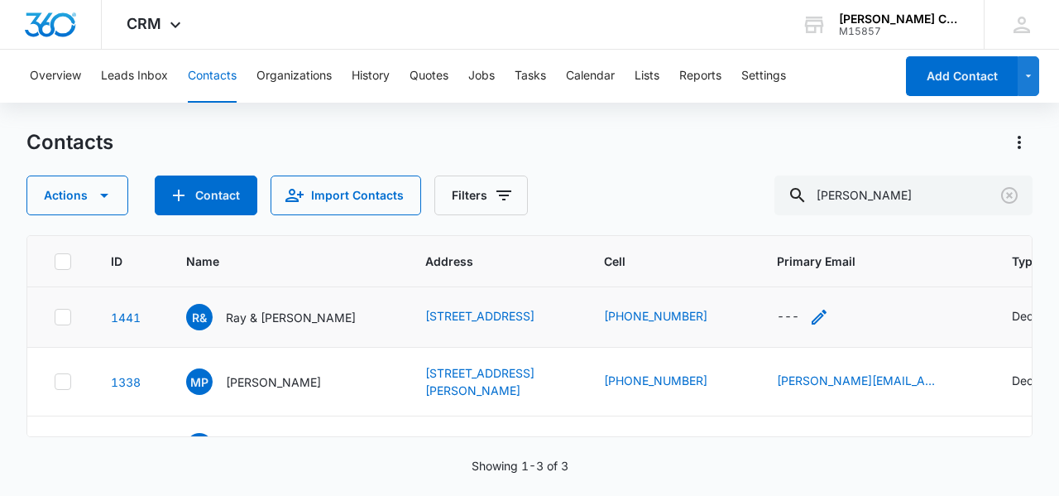
click at [777, 327] on div "---" at bounding box center [788, 317] width 22 height 20
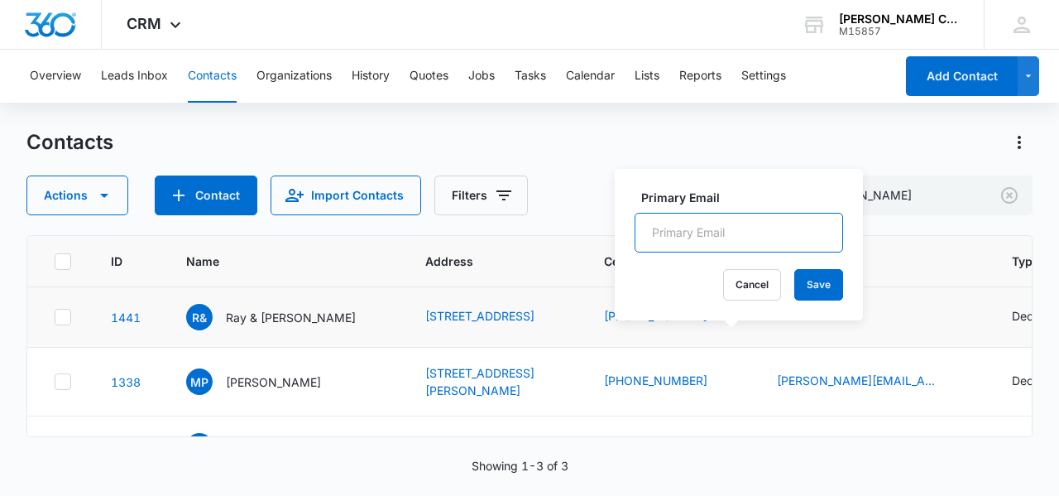
click at [731, 228] on input "Primary Email" at bounding box center [739, 233] width 209 height 40
paste input "[PERSON_NAME][EMAIL_ADDRESS][PERSON_NAME][DOMAIN_NAME]"
type input "[PERSON_NAME][EMAIL_ADDRESS][PERSON_NAME][DOMAIN_NAME]"
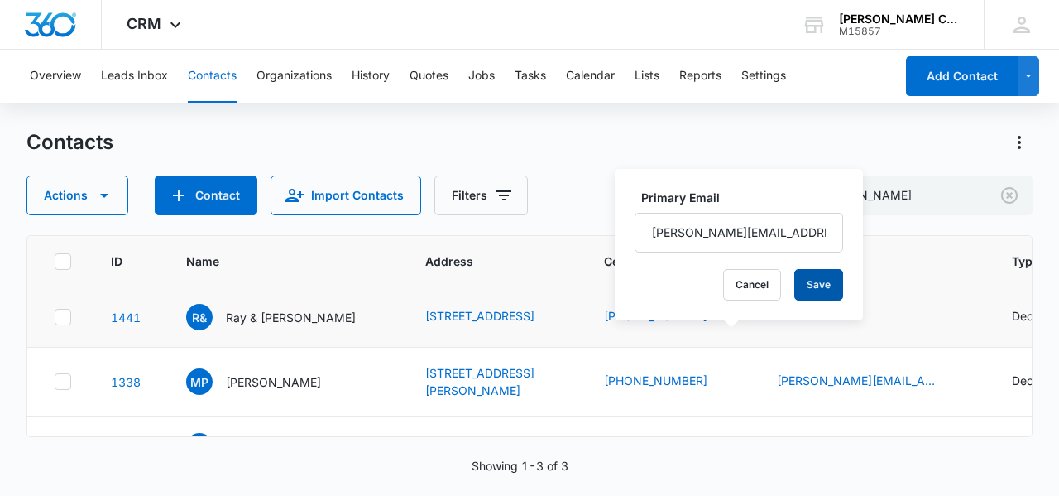
click at [811, 286] on button "Save" at bounding box center [819, 284] width 49 height 31
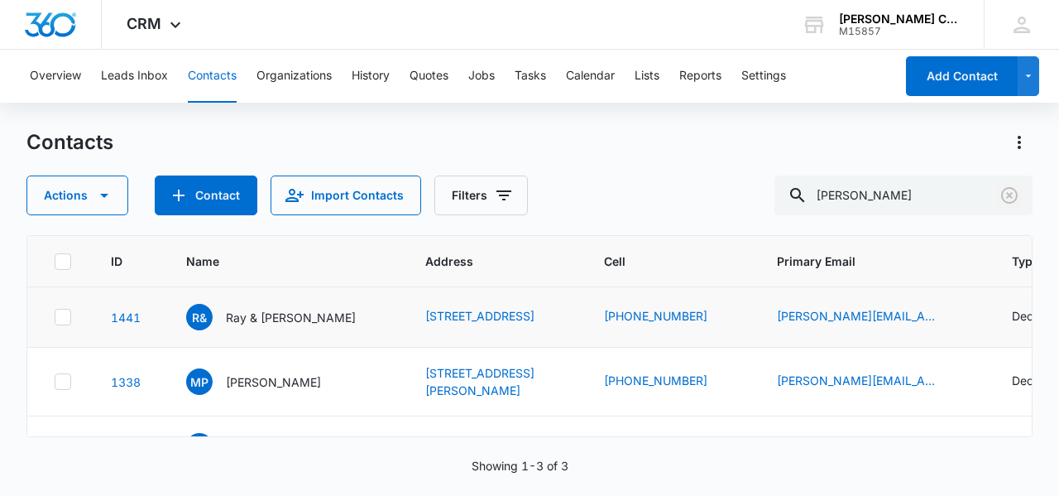
drag, startPoint x: 1009, startPoint y: 194, endPoint x: 788, endPoint y: 269, distance: 233.5
click at [1009, 195] on icon "Clear" at bounding box center [1009, 195] width 17 height 17
